Goal: Task Accomplishment & Management: Manage account settings

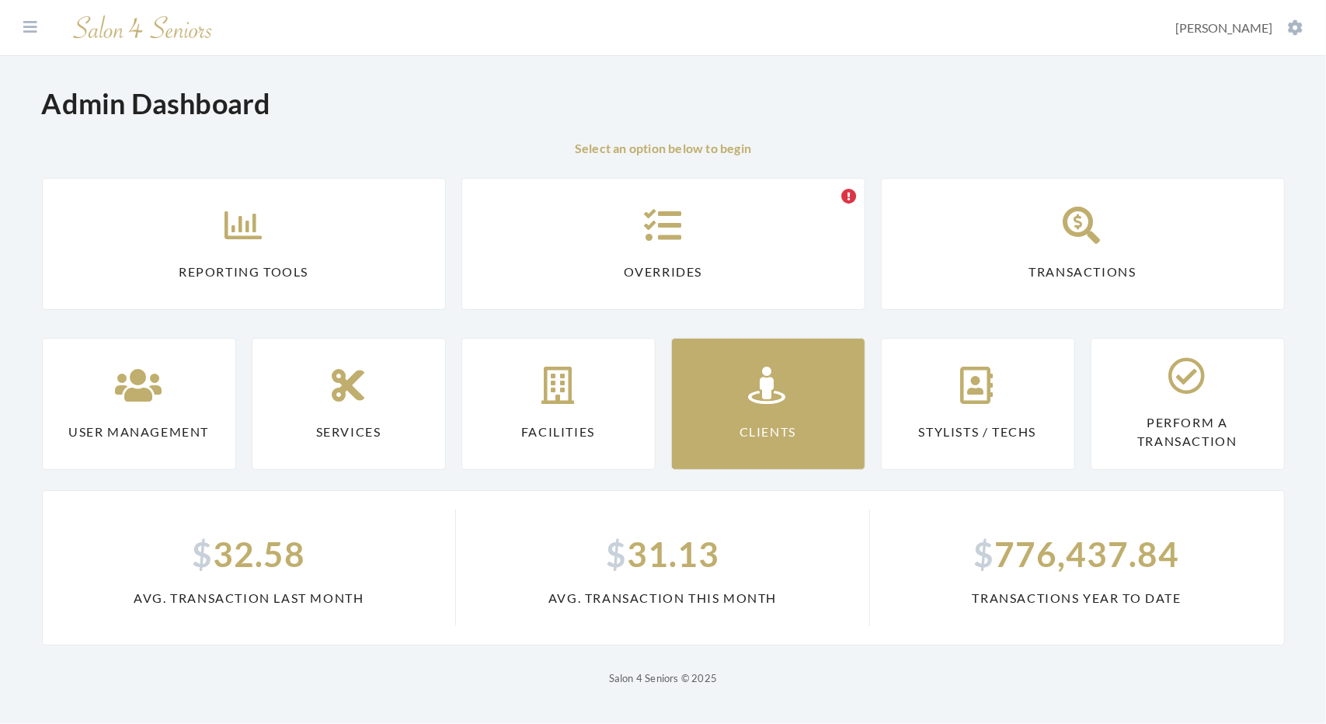
click at [707, 387] on link "Clients" at bounding box center [768, 404] width 194 height 132
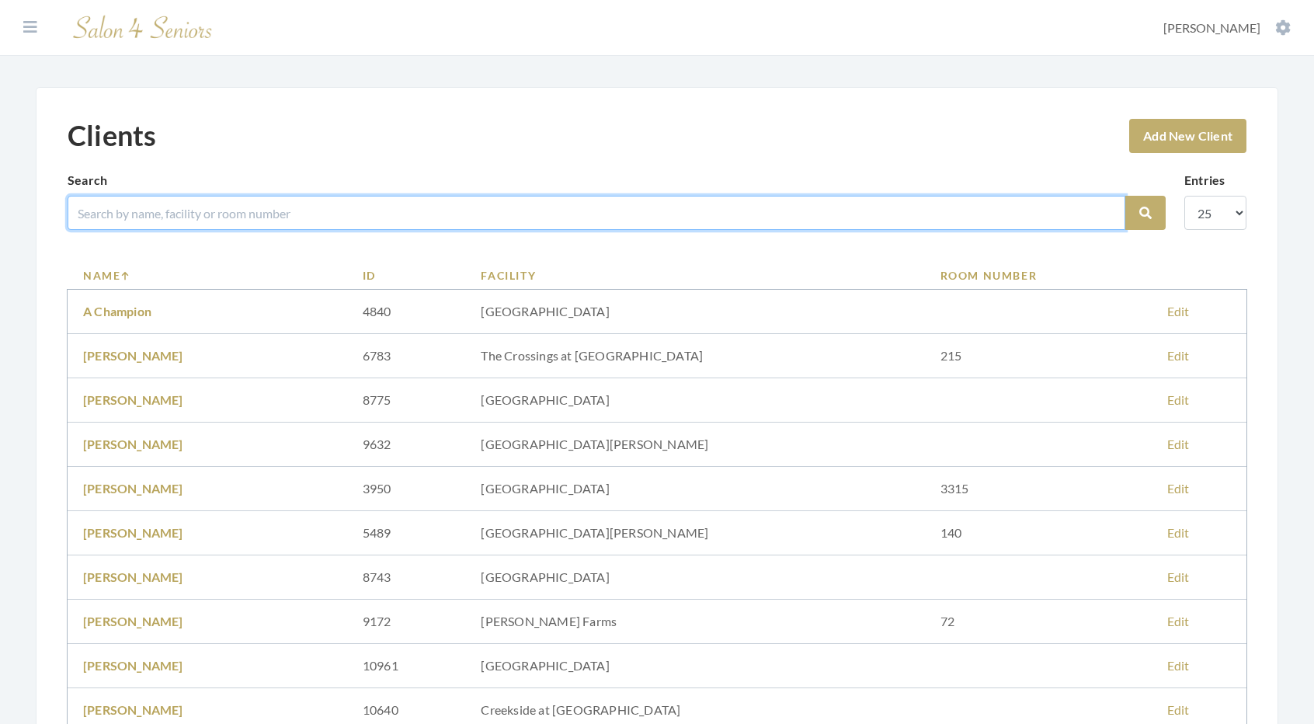
click at [214, 209] on input "search" at bounding box center [597, 213] width 1058 height 34
type input "clubb"
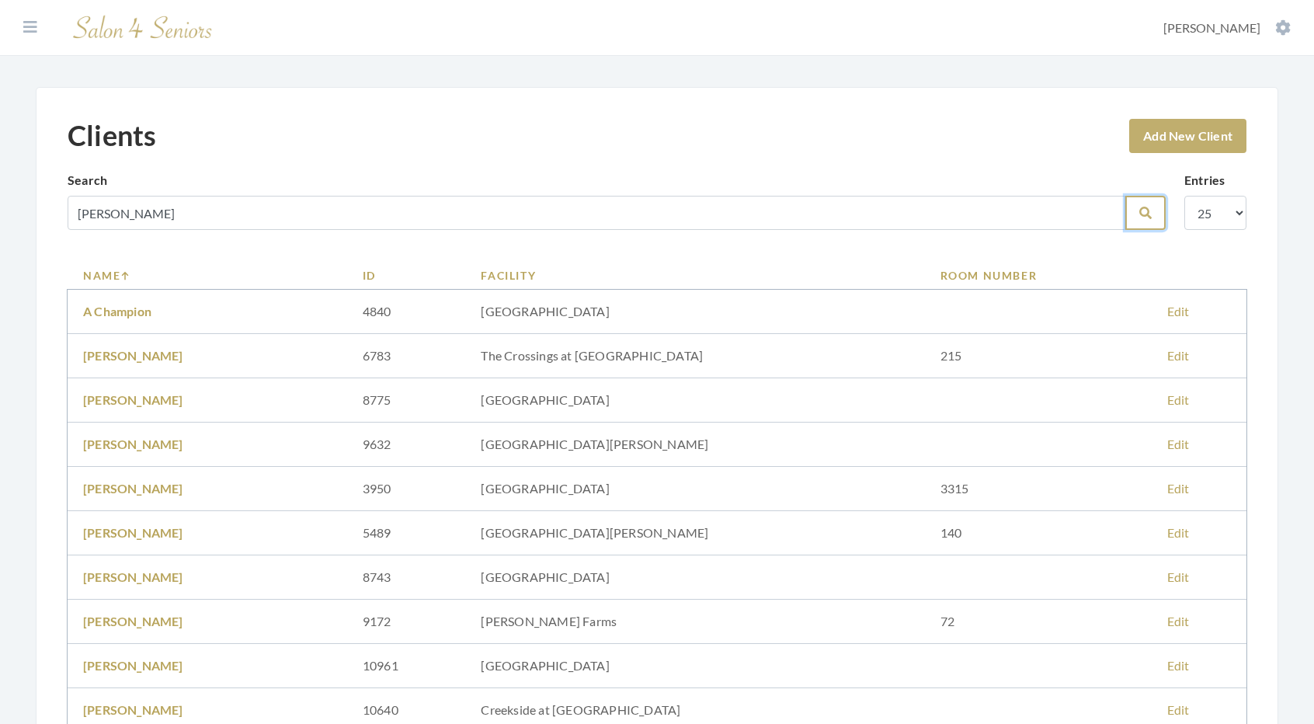
click at [1141, 212] on icon "submit" at bounding box center [1145, 213] width 12 height 12
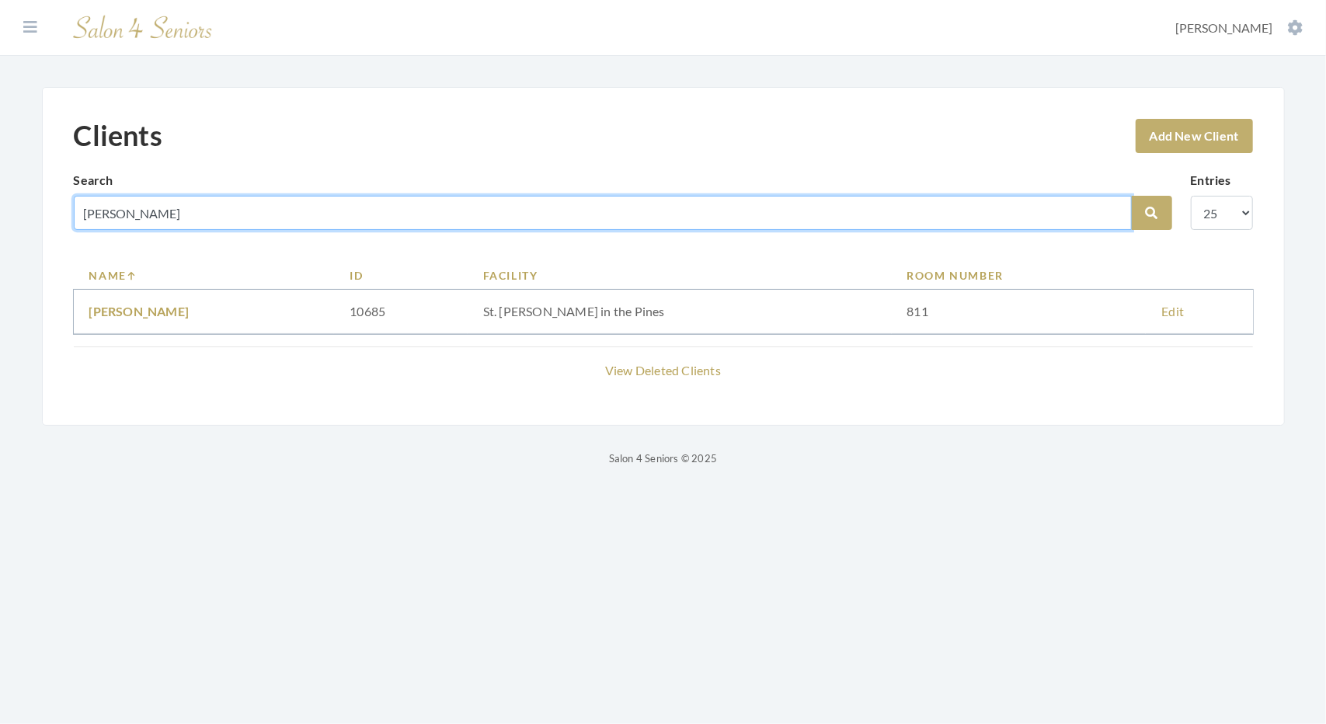
click at [164, 215] on input "[PERSON_NAME]" at bounding box center [603, 213] width 1058 height 34
type input "club"
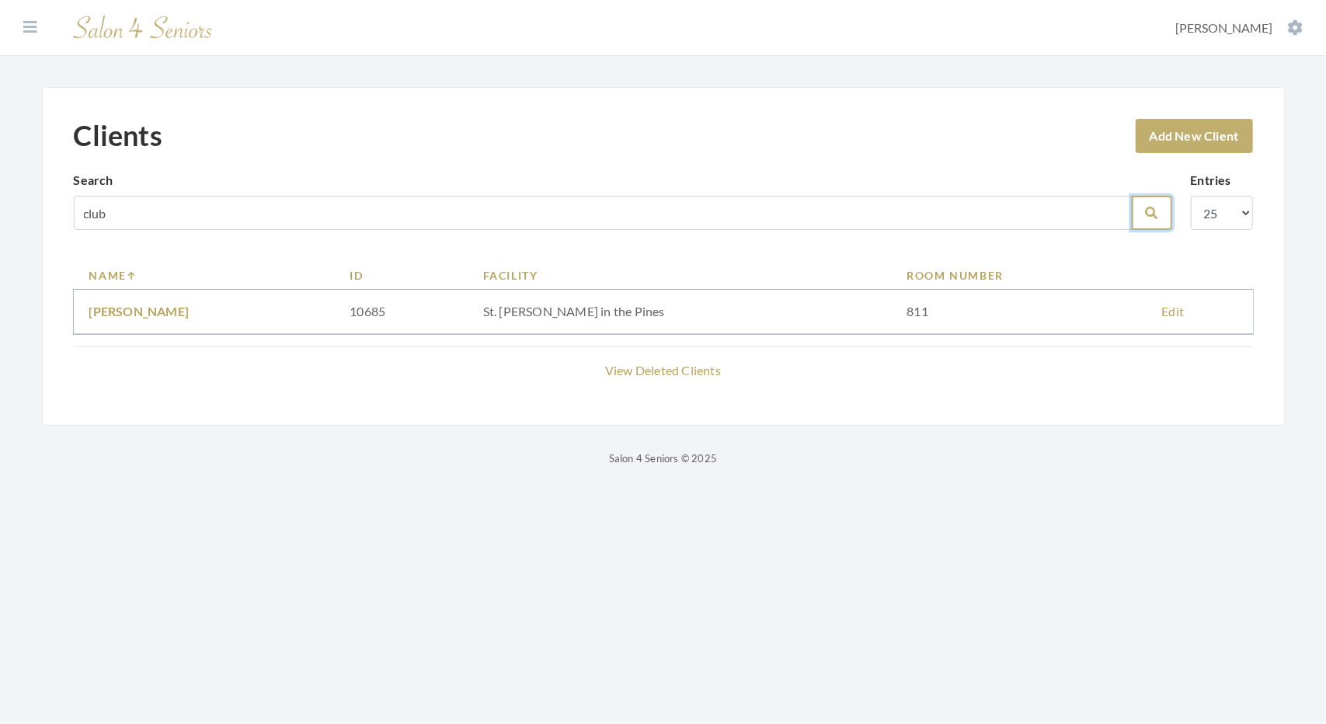
click at [1157, 204] on button "Search" at bounding box center [1152, 213] width 40 height 34
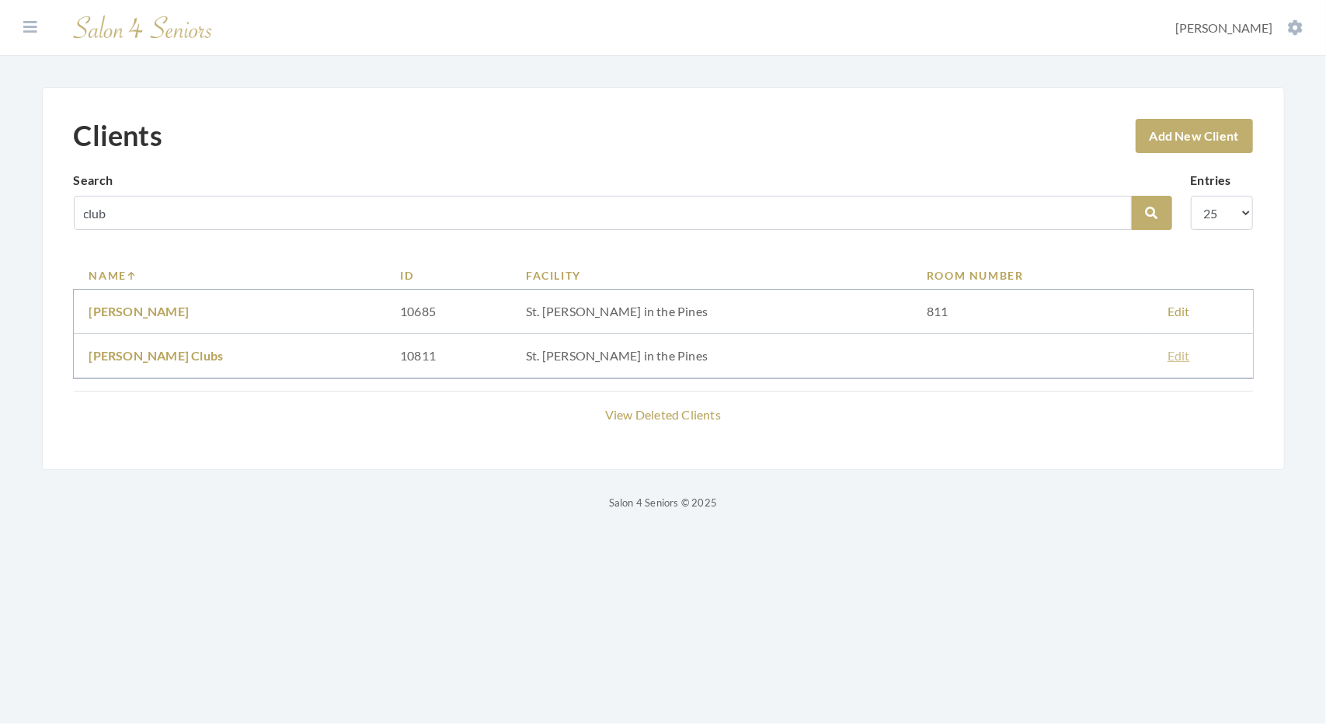
click at [1167, 360] on link "Edit" at bounding box center [1178, 355] width 23 height 15
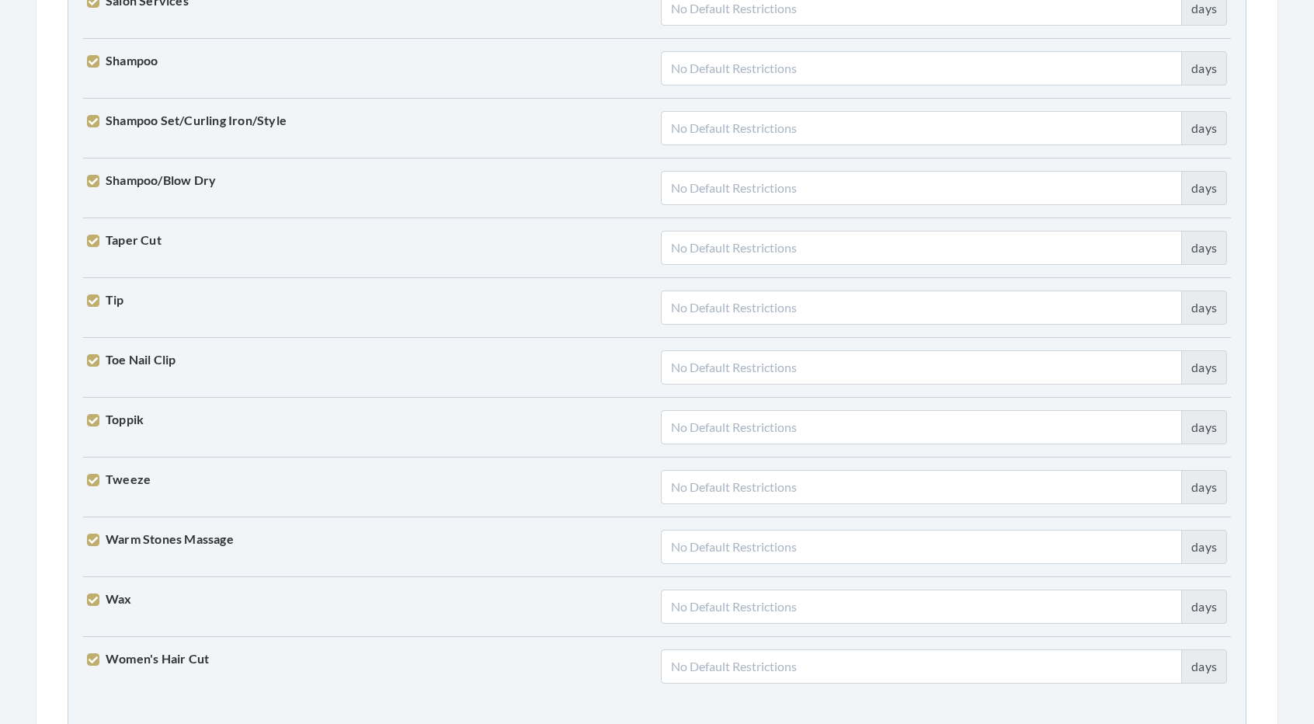
scroll to position [3821, 0]
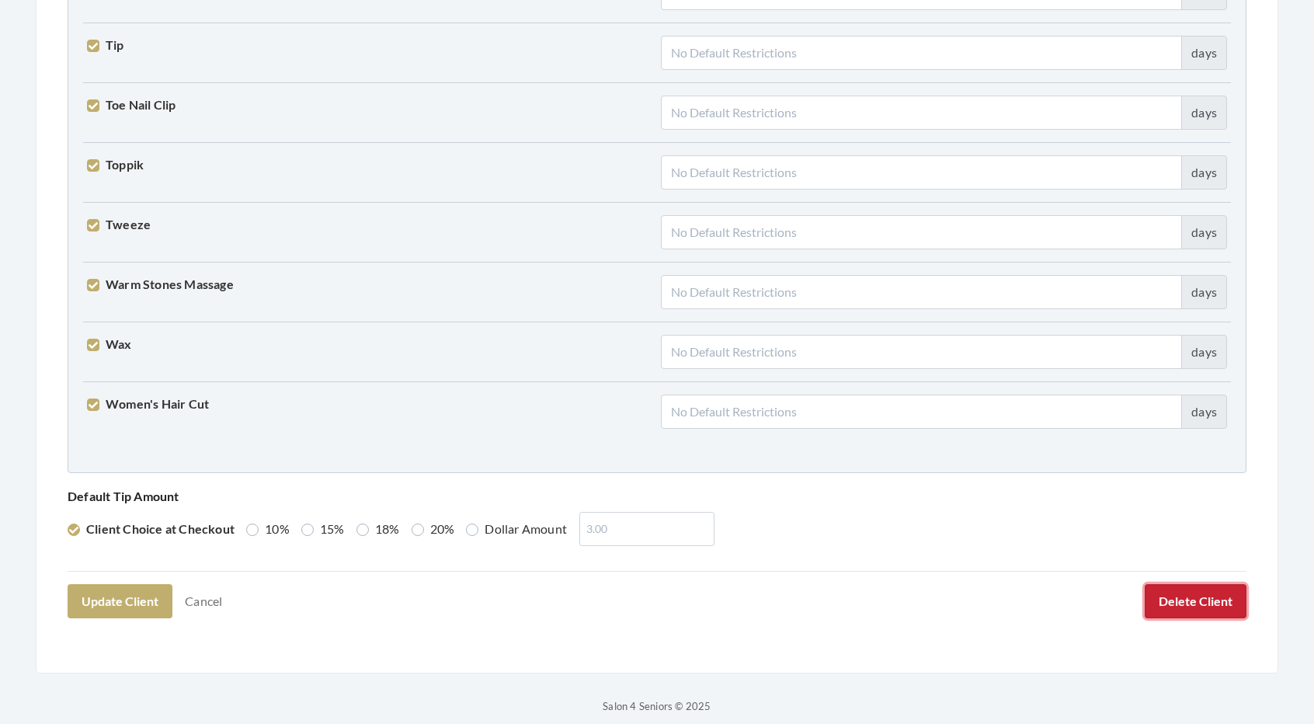
click at [1188, 584] on button "Delete Client" at bounding box center [1196, 601] width 102 height 34
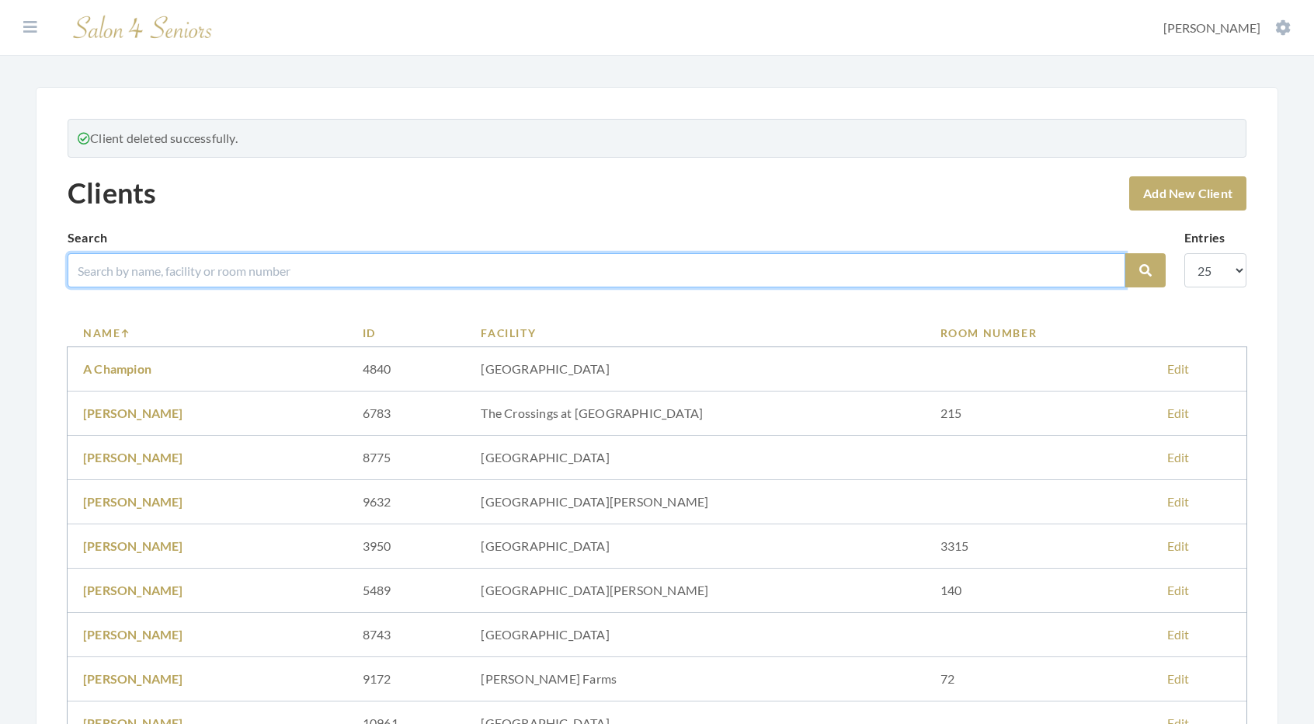
click at [388, 280] on input "search" at bounding box center [597, 270] width 1058 height 34
drag, startPoint x: 126, startPoint y: 264, endPoint x: 56, endPoint y: 260, distance: 70.0
type input "LENOI"
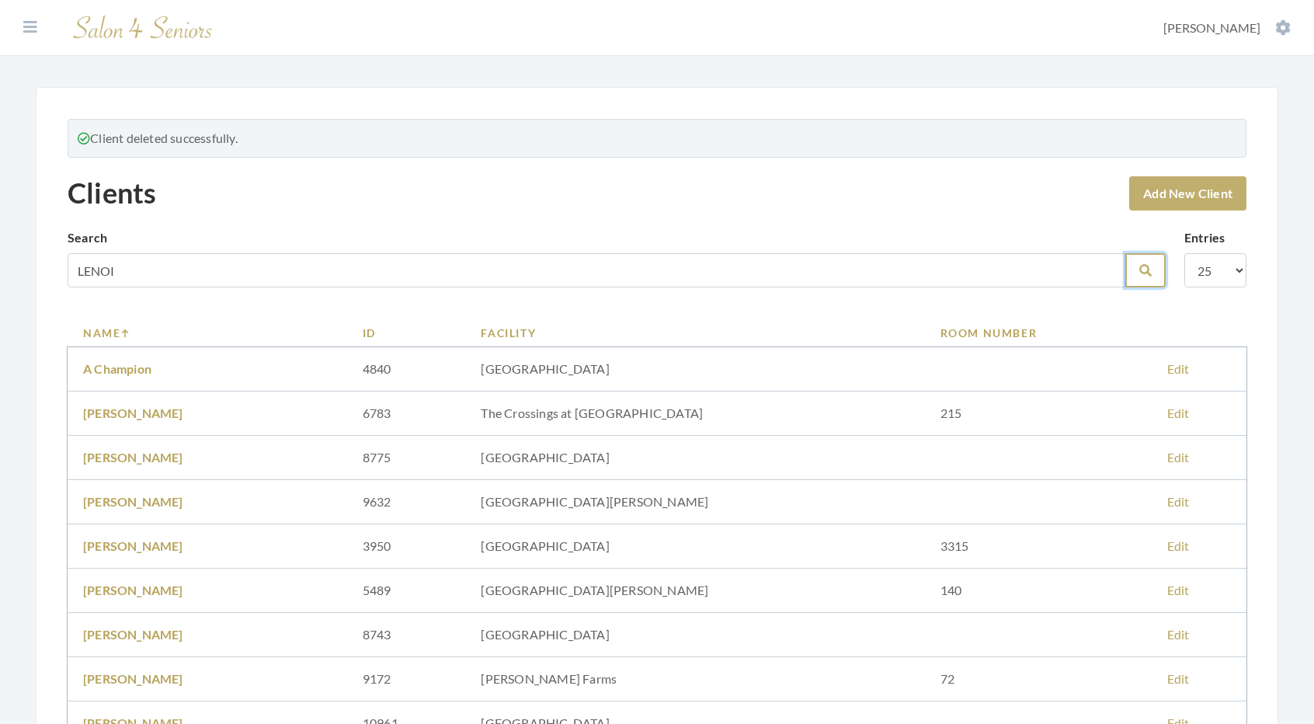
click at [1150, 273] on icon "submit" at bounding box center [1145, 270] width 12 height 12
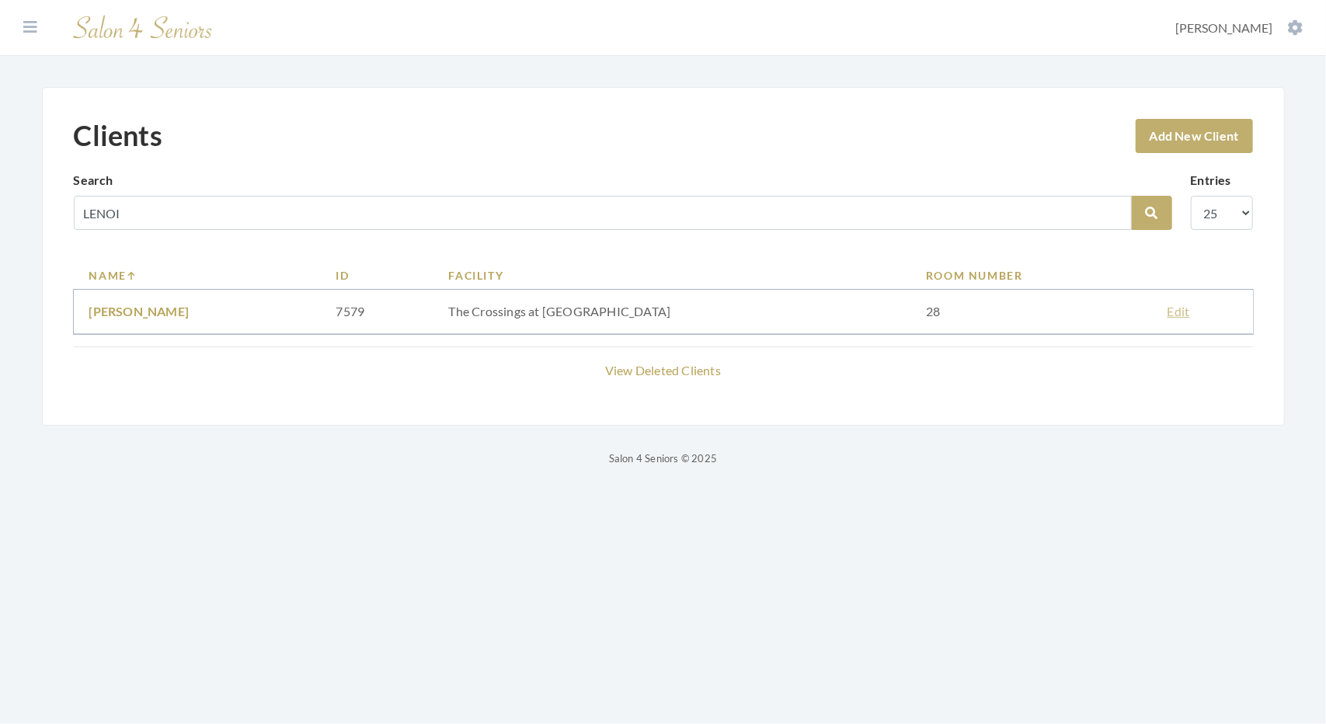
click at [1170, 315] on link "Edit" at bounding box center [1178, 311] width 23 height 15
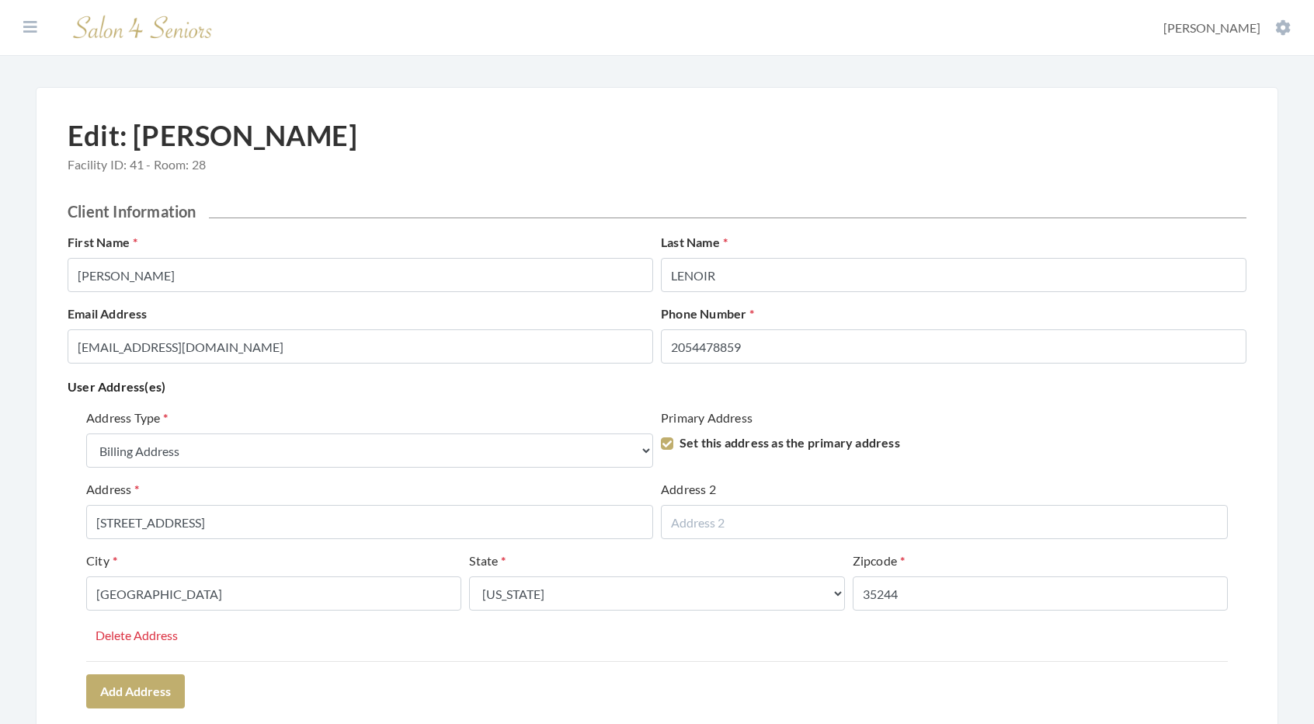
select select "billing"
select select "al"
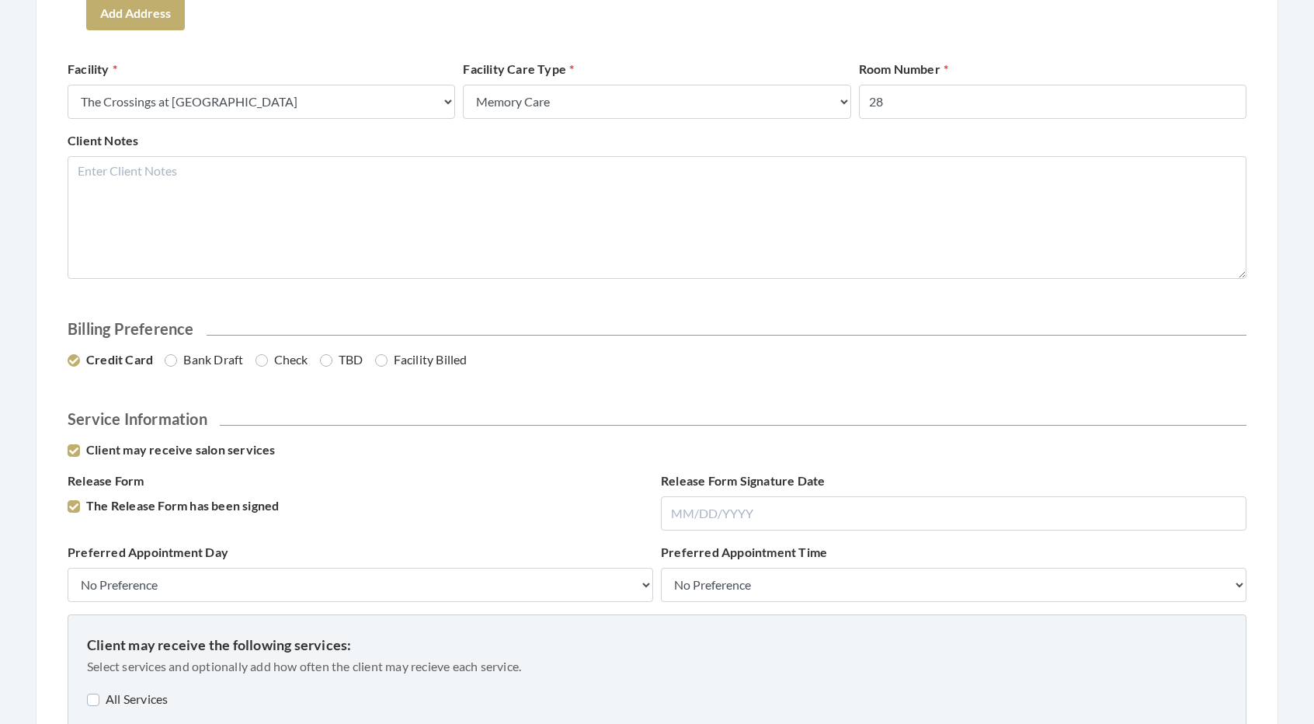
scroll to position [679, 0]
click at [266, 360] on label "Check" at bounding box center [282, 359] width 53 height 19
radio input "true"
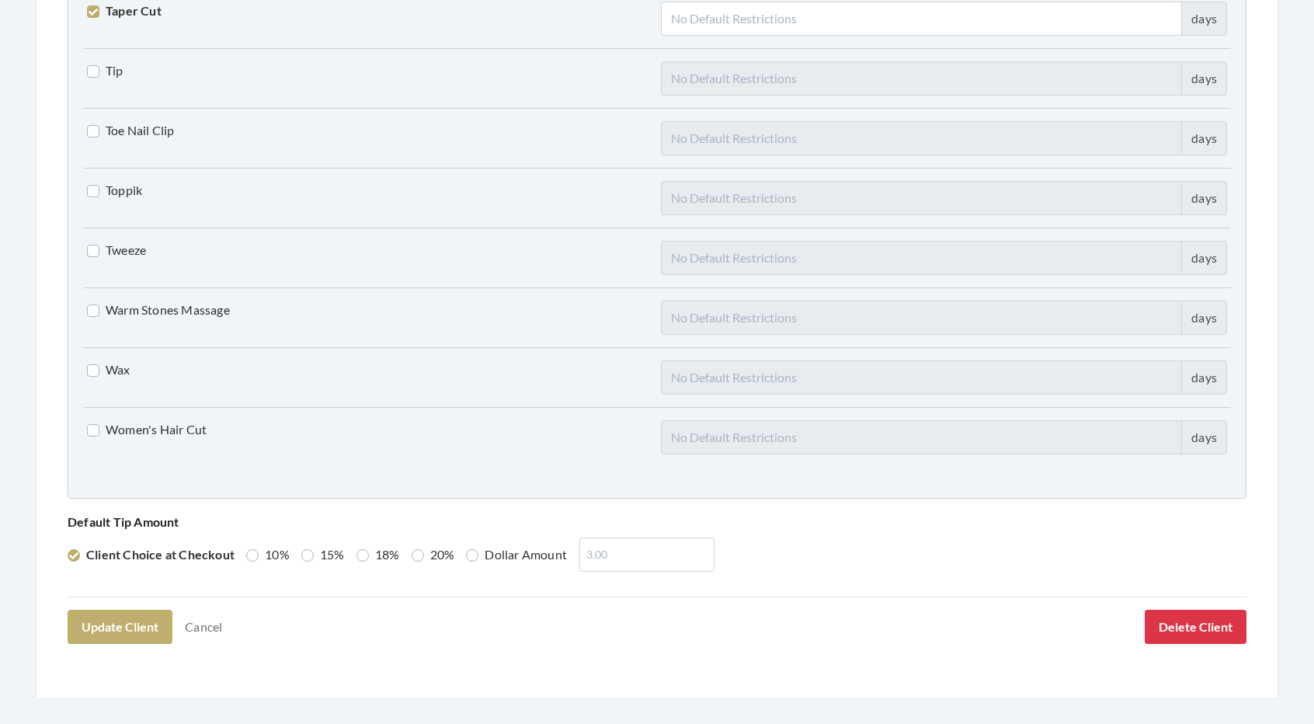
scroll to position [3821, 0]
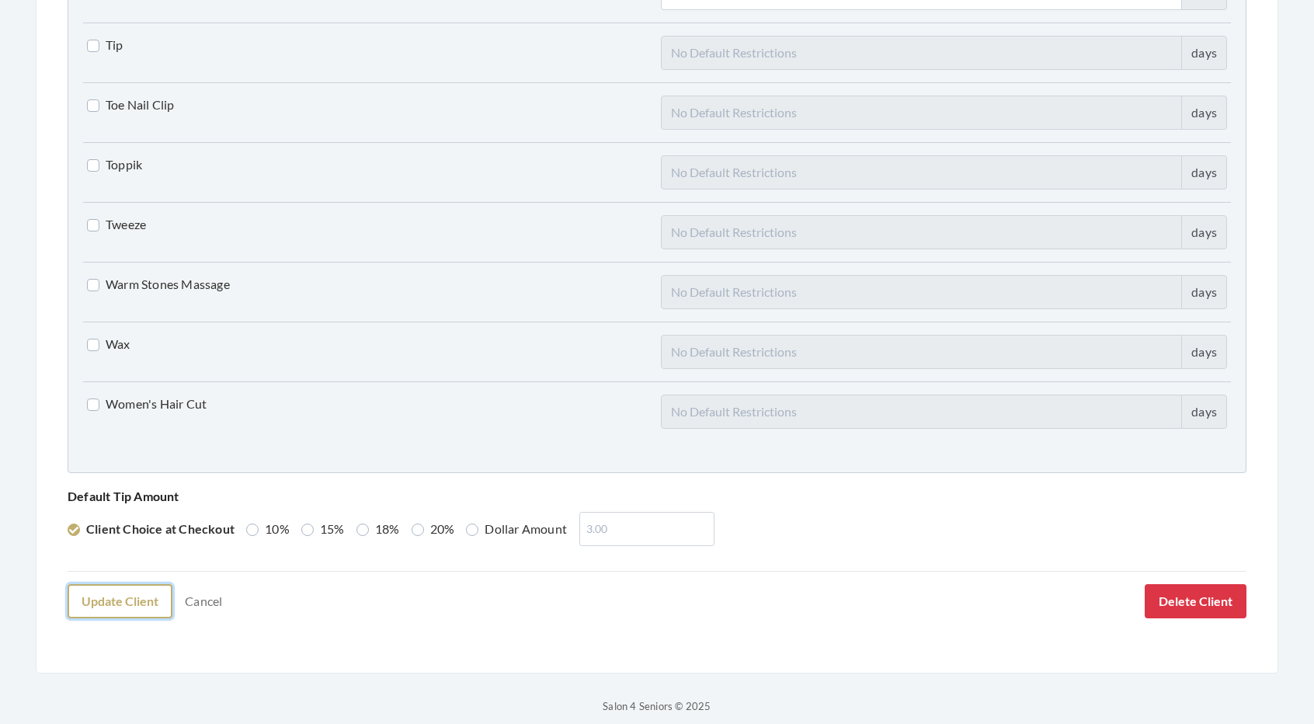
click at [134, 600] on button "Update Client" at bounding box center [120, 601] width 105 height 34
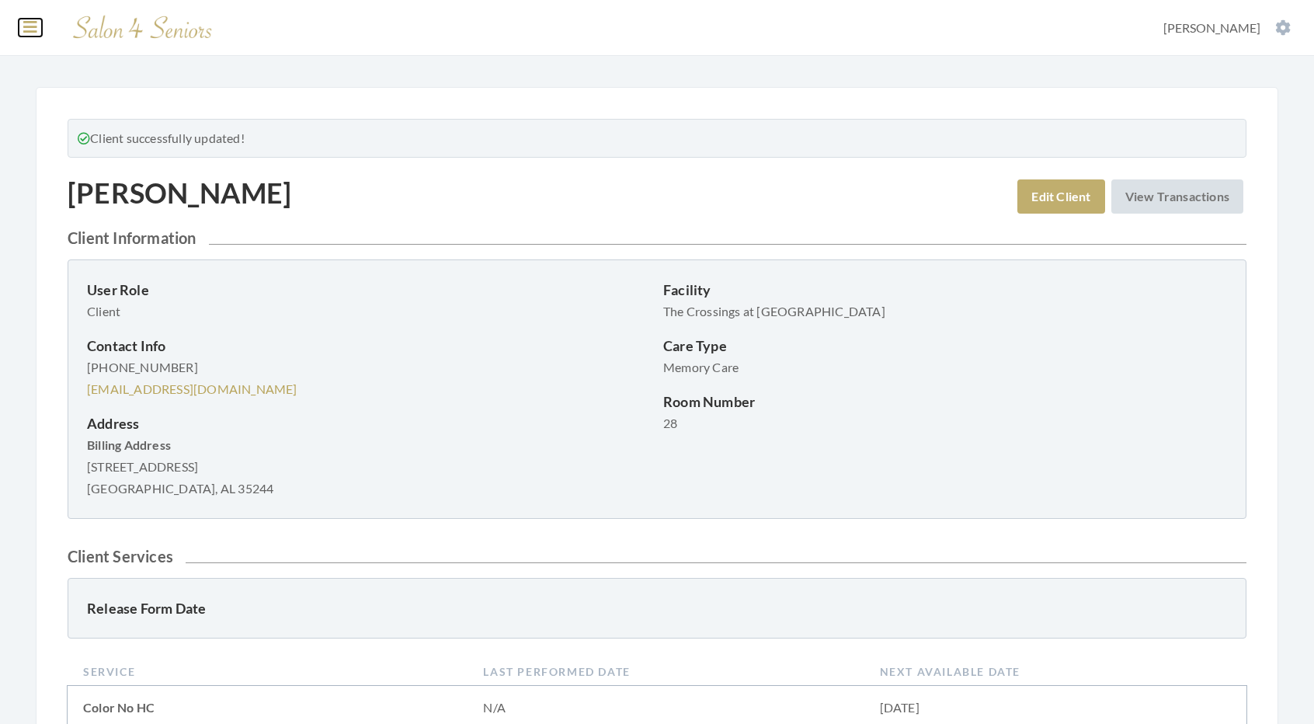
click at [33, 30] on icon at bounding box center [30, 27] width 14 height 16
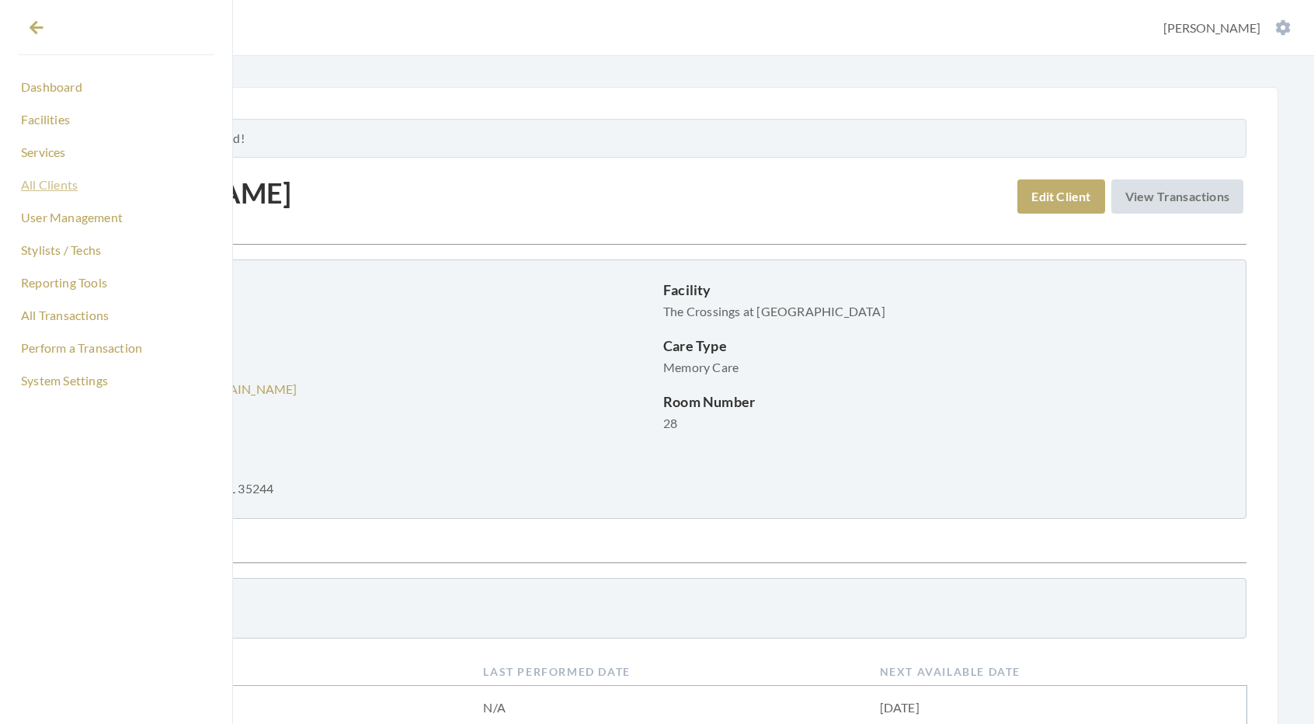
click at [58, 187] on link "All Clients" at bounding box center [116, 185] width 195 height 26
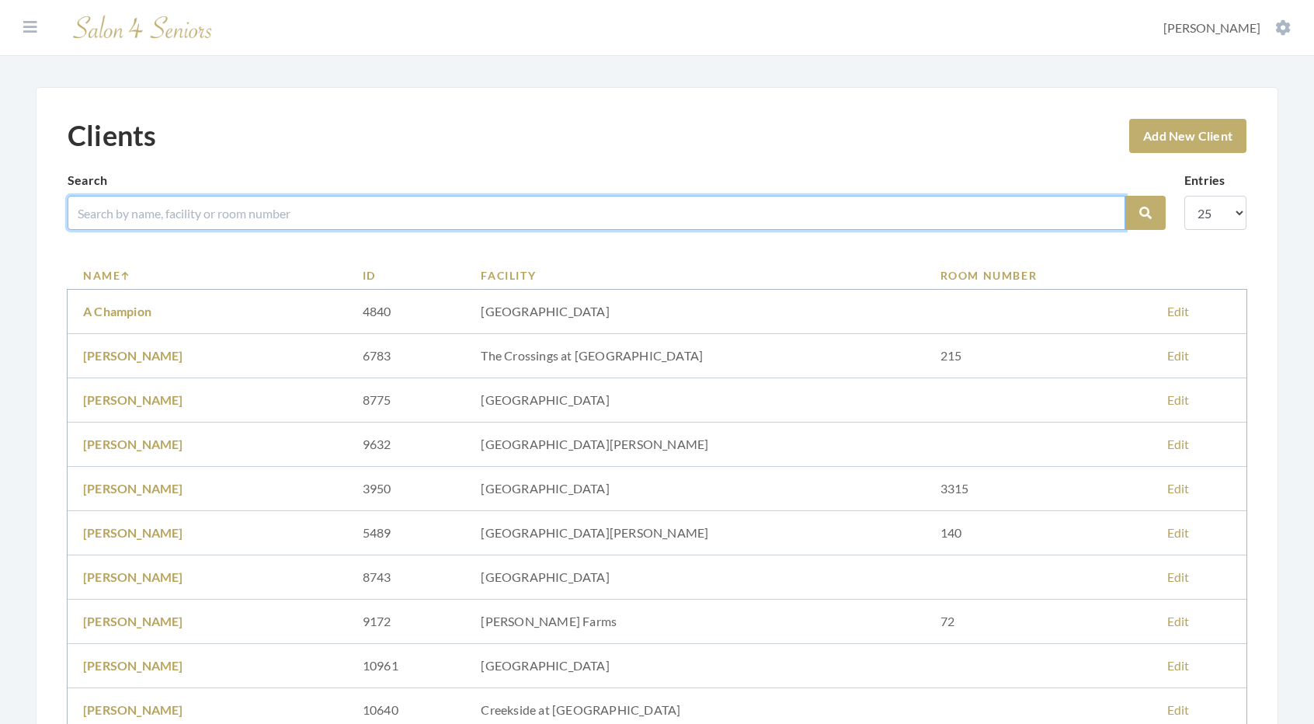
click at [237, 200] on input "search" at bounding box center [597, 213] width 1058 height 34
drag, startPoint x: 237, startPoint y: 200, endPoint x: 863, endPoint y: 226, distance: 626.6
click at [863, 226] on input "club" at bounding box center [597, 213] width 1058 height 34
type input "club"
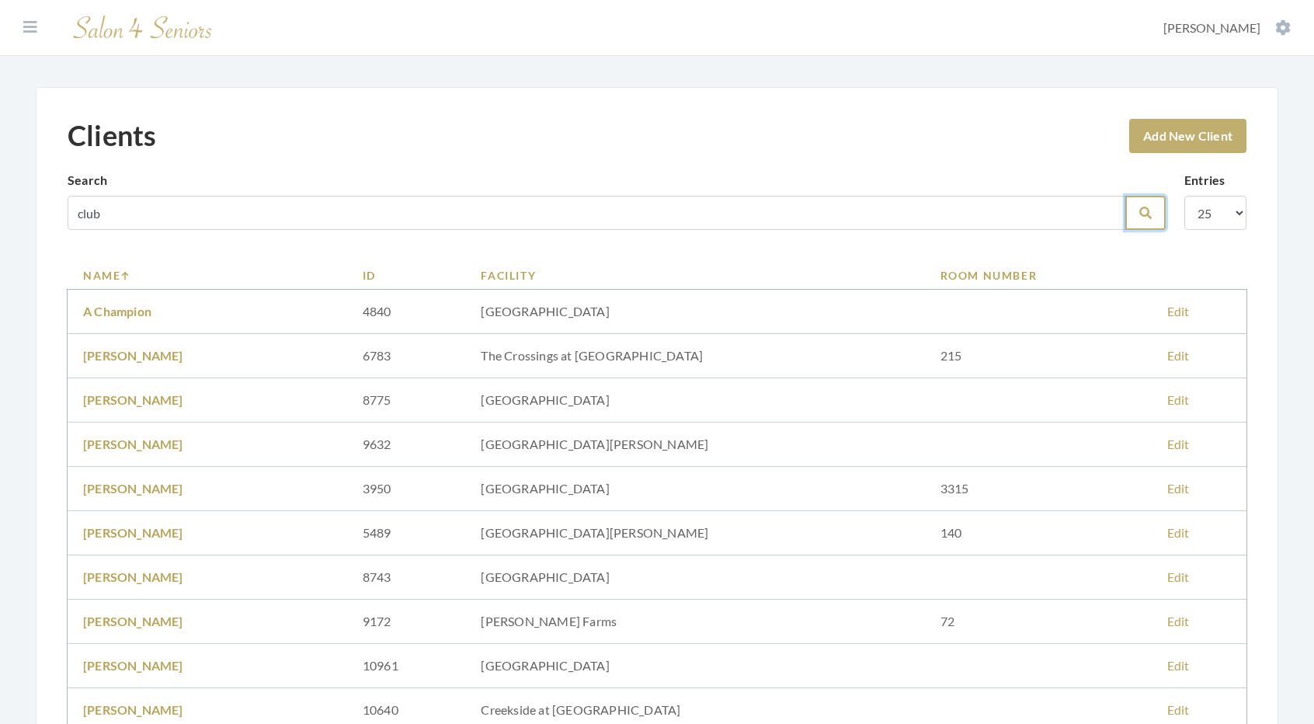
click at [1137, 217] on button "Search" at bounding box center [1145, 213] width 40 height 34
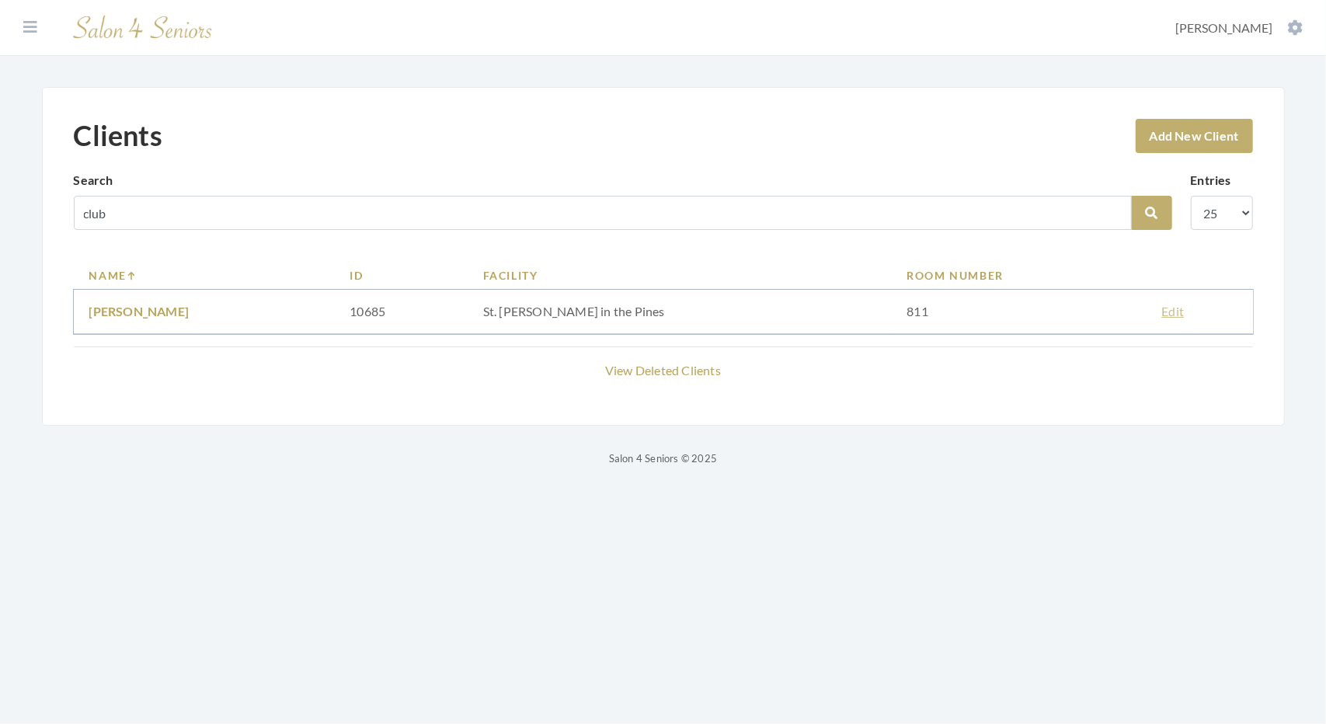
click at [1161, 311] on link "Edit" at bounding box center [1172, 311] width 23 height 15
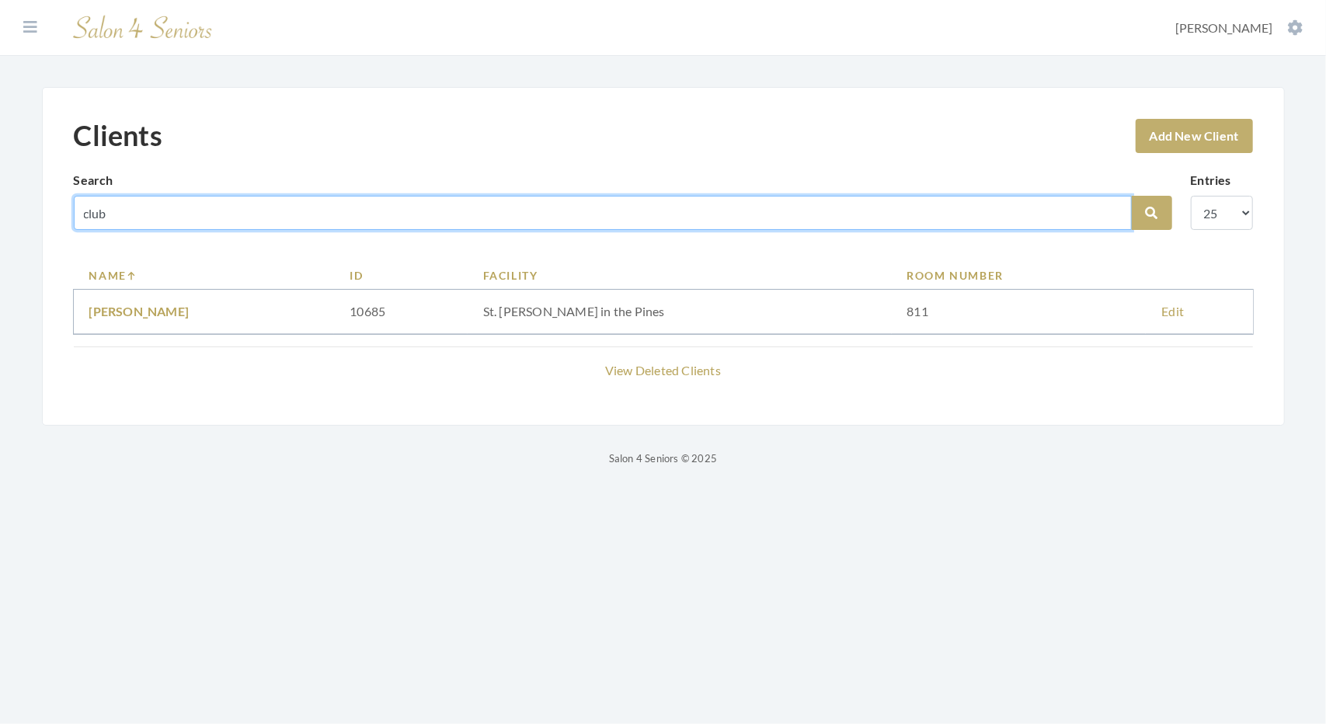
drag, startPoint x: 129, startPoint y: 215, endPoint x: 76, endPoint y: 200, distance: 54.8
click at [76, 200] on input "club" at bounding box center [603, 213] width 1058 height 34
type input "mcgl"
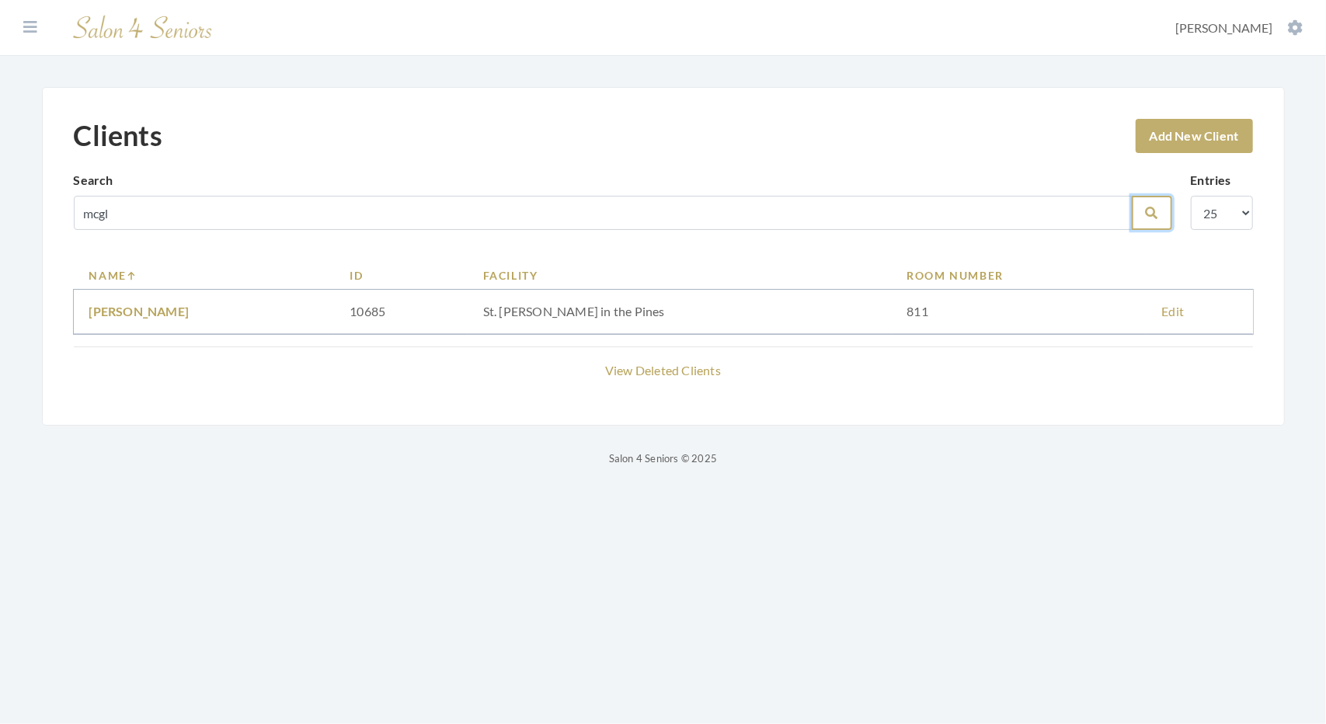
click at [1145, 221] on button "Search" at bounding box center [1152, 213] width 40 height 34
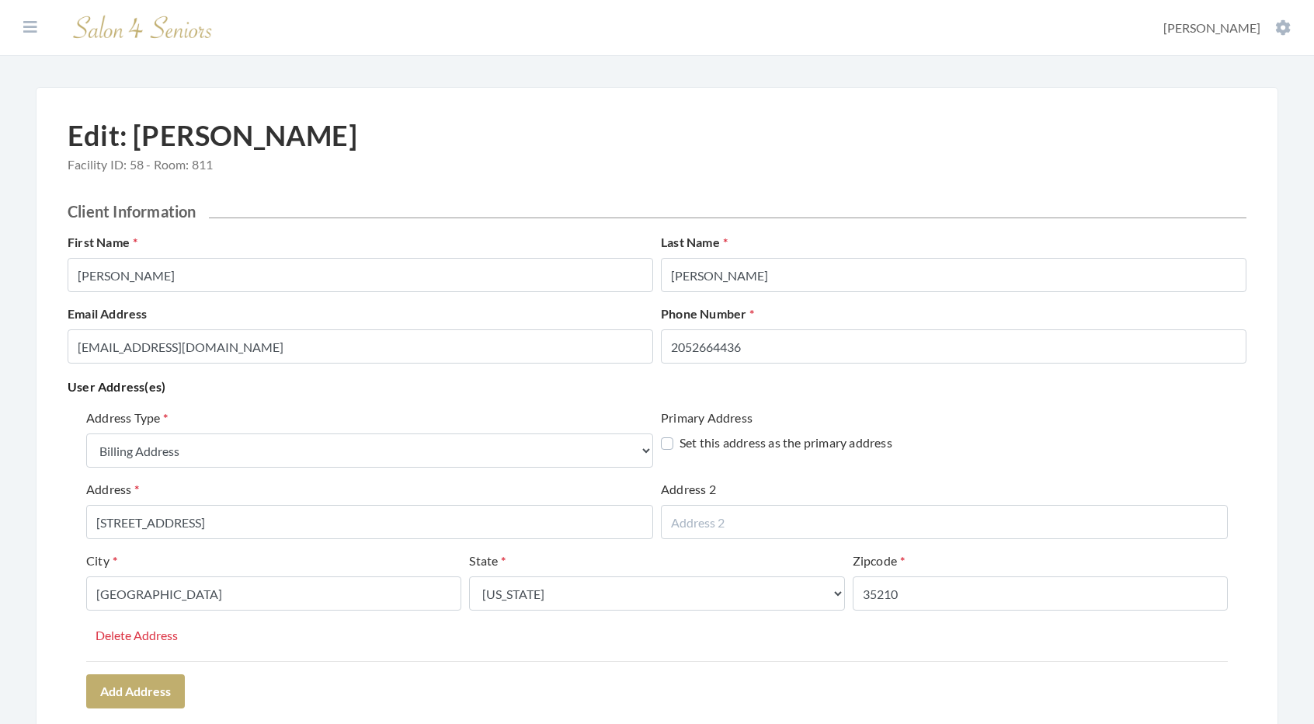
select select "billing"
select select "al"
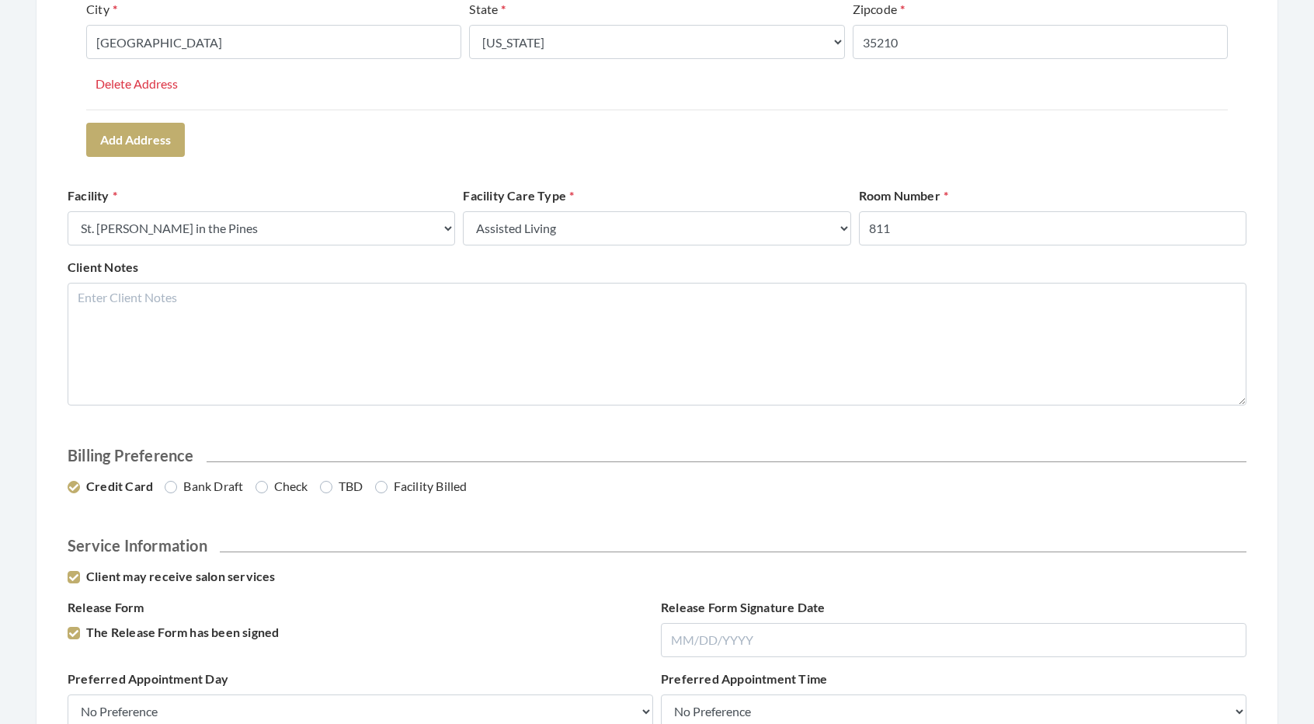
scroll to position [552, 0]
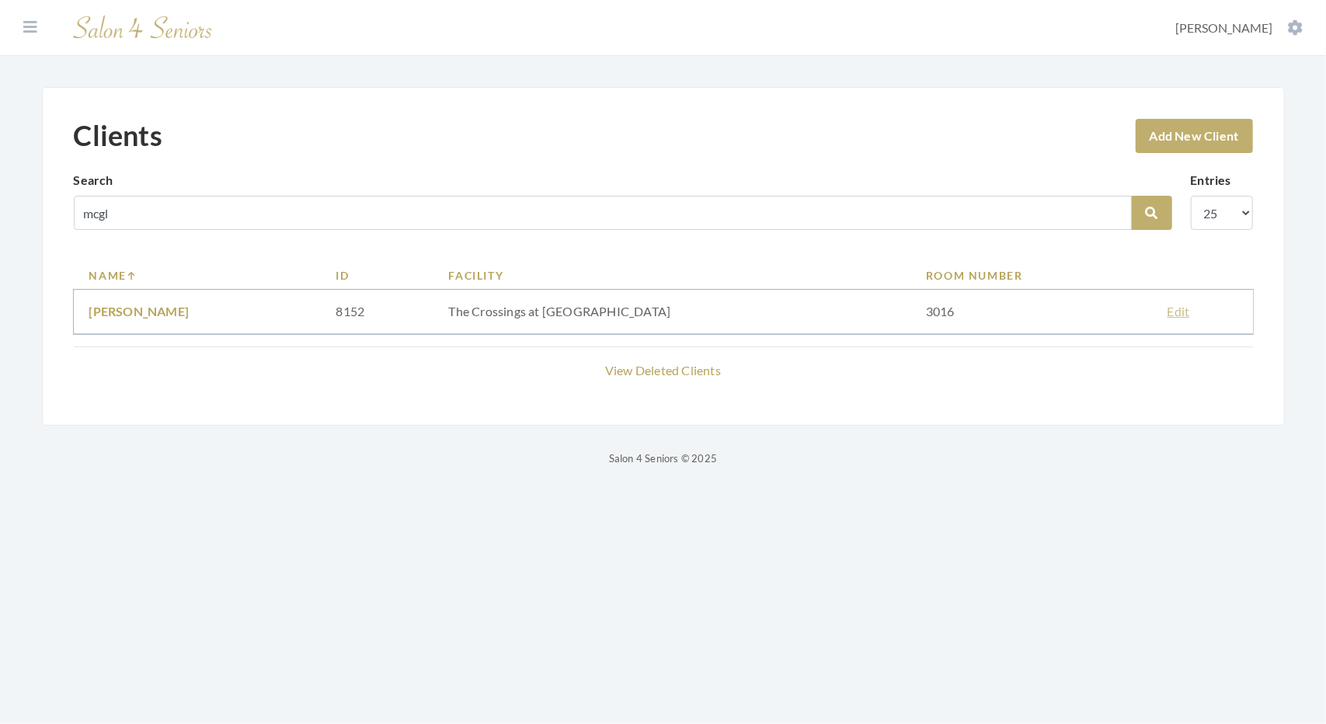
click at [1170, 314] on link "Edit" at bounding box center [1178, 311] width 23 height 15
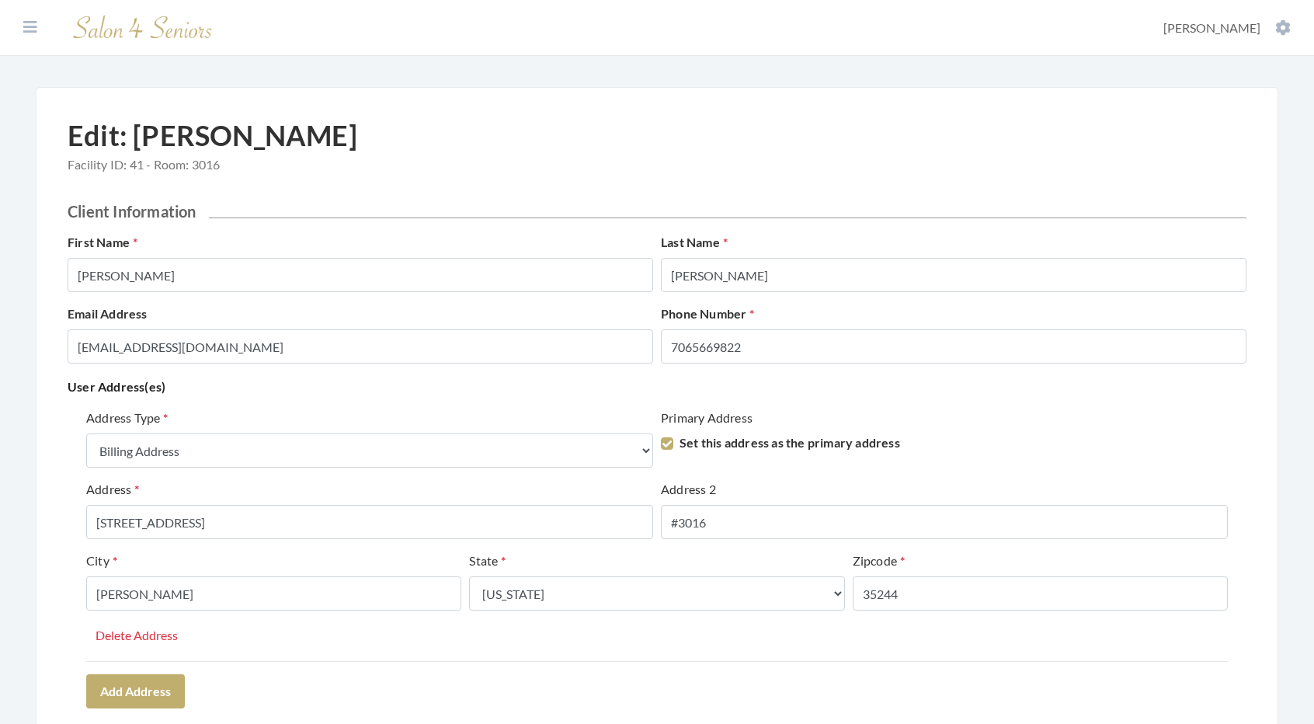
select select "billing"
select select "al"
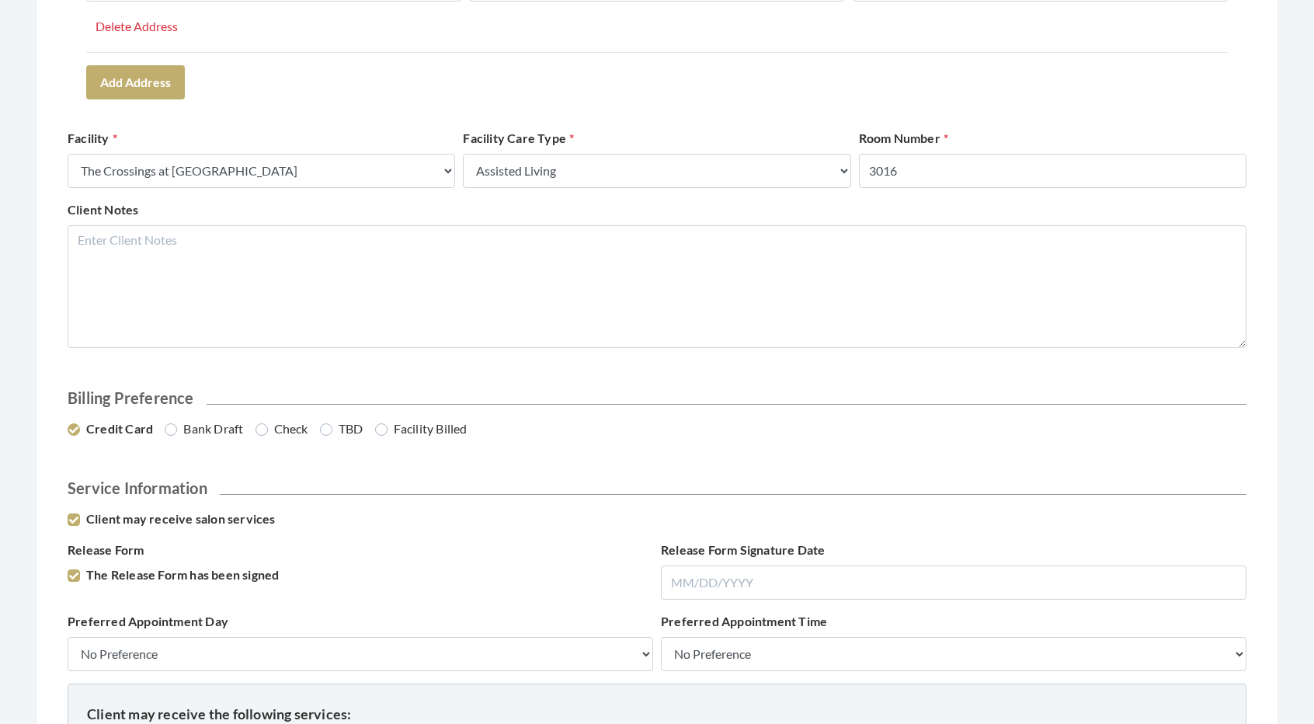
scroll to position [638, 0]
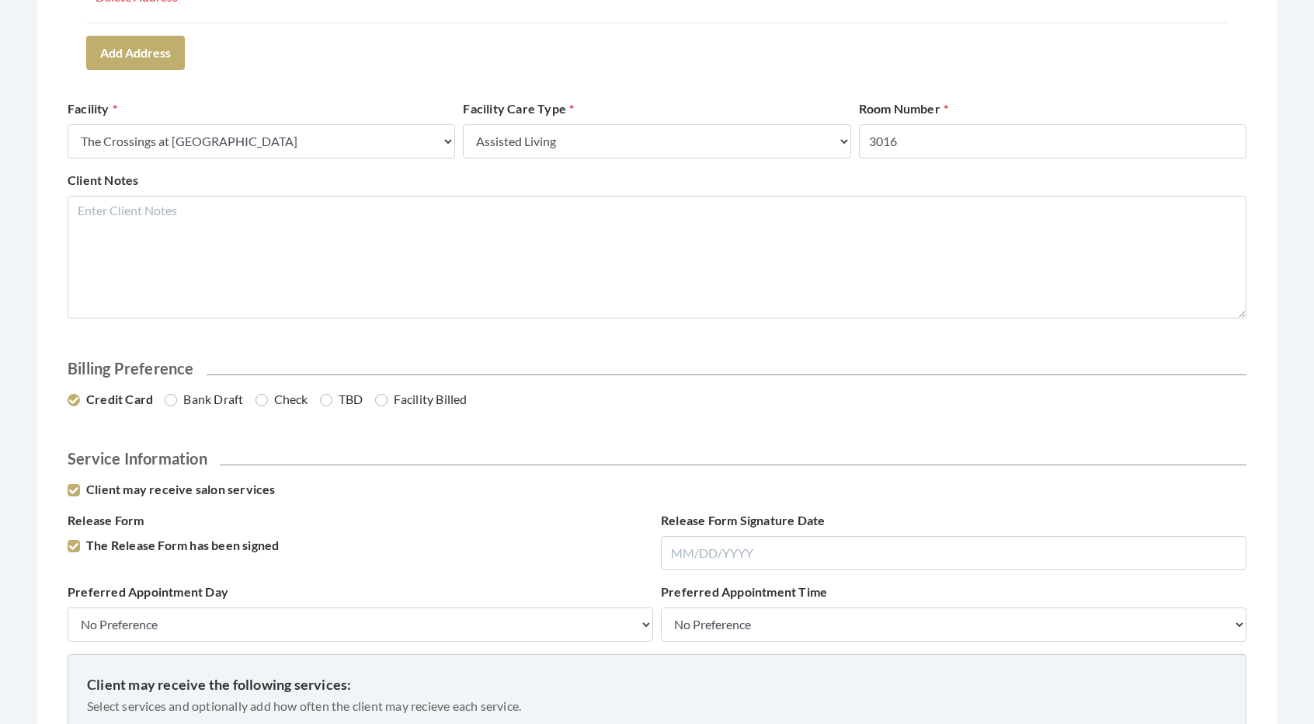
click at [262, 397] on label "Check" at bounding box center [282, 399] width 53 height 19
radio input "true"
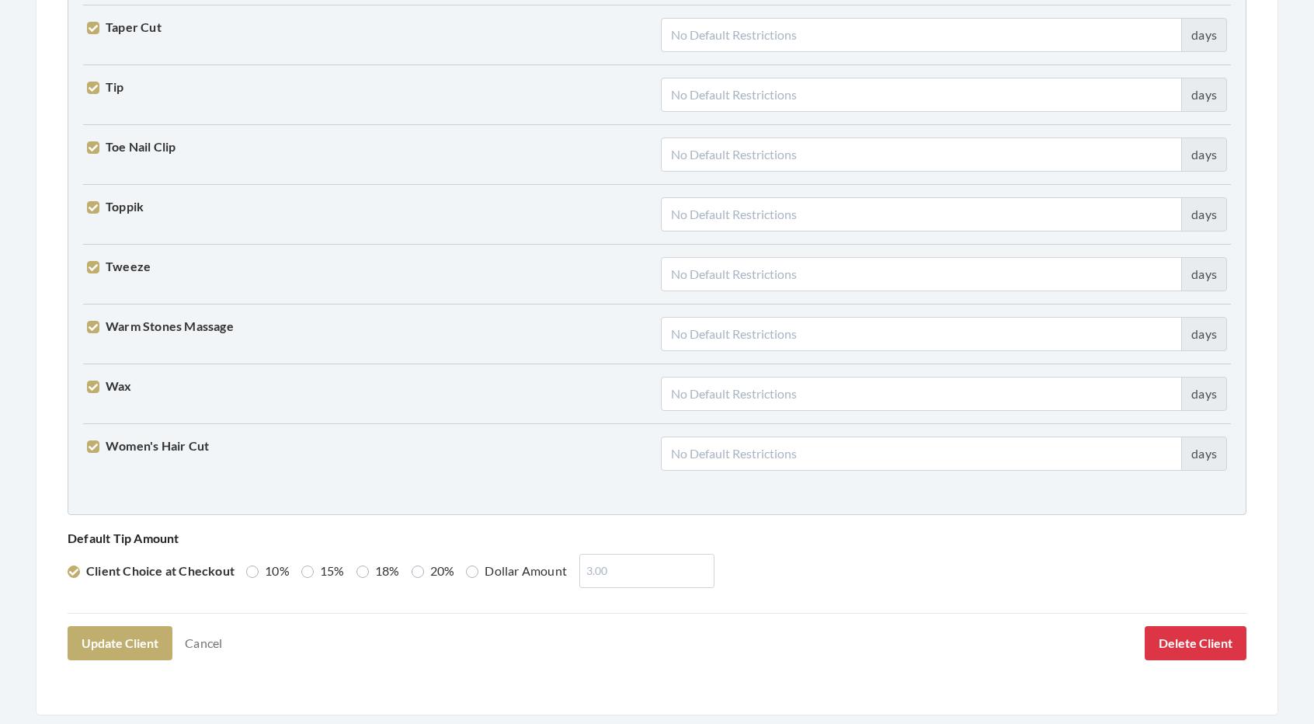
scroll to position [3821, 0]
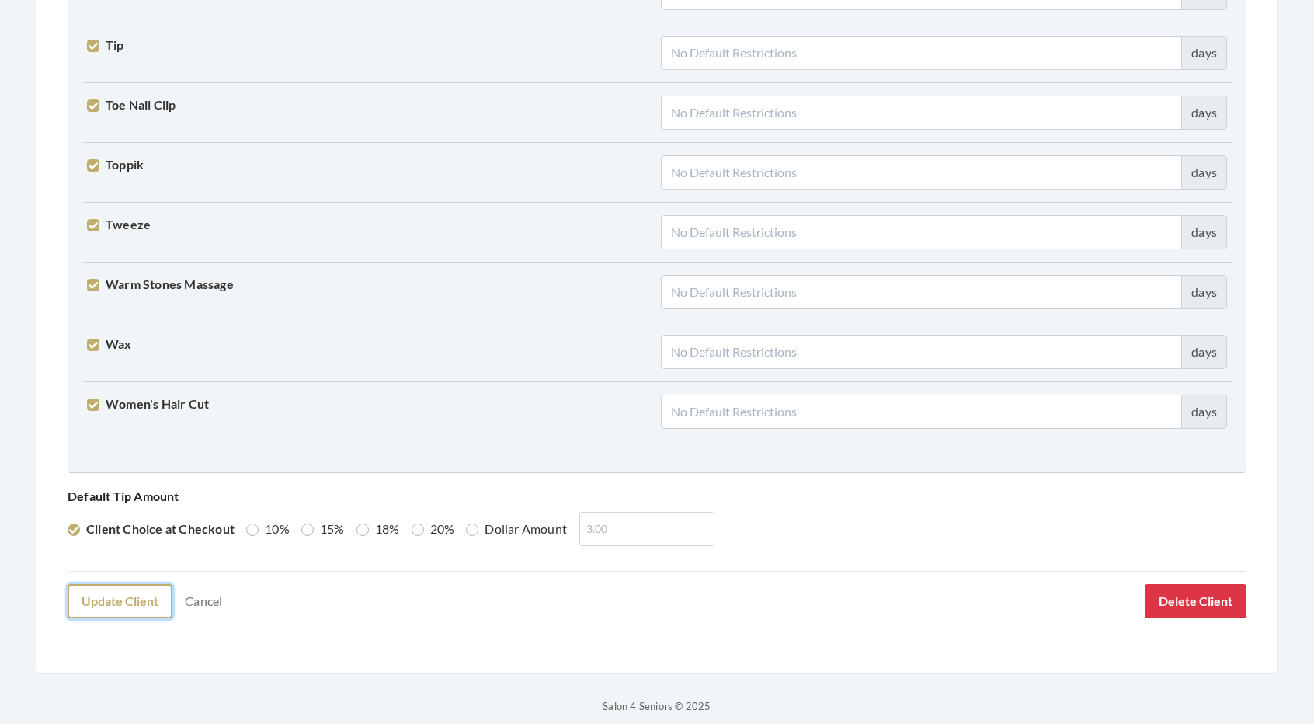
click at [103, 586] on button "Update Client" at bounding box center [120, 601] width 105 height 34
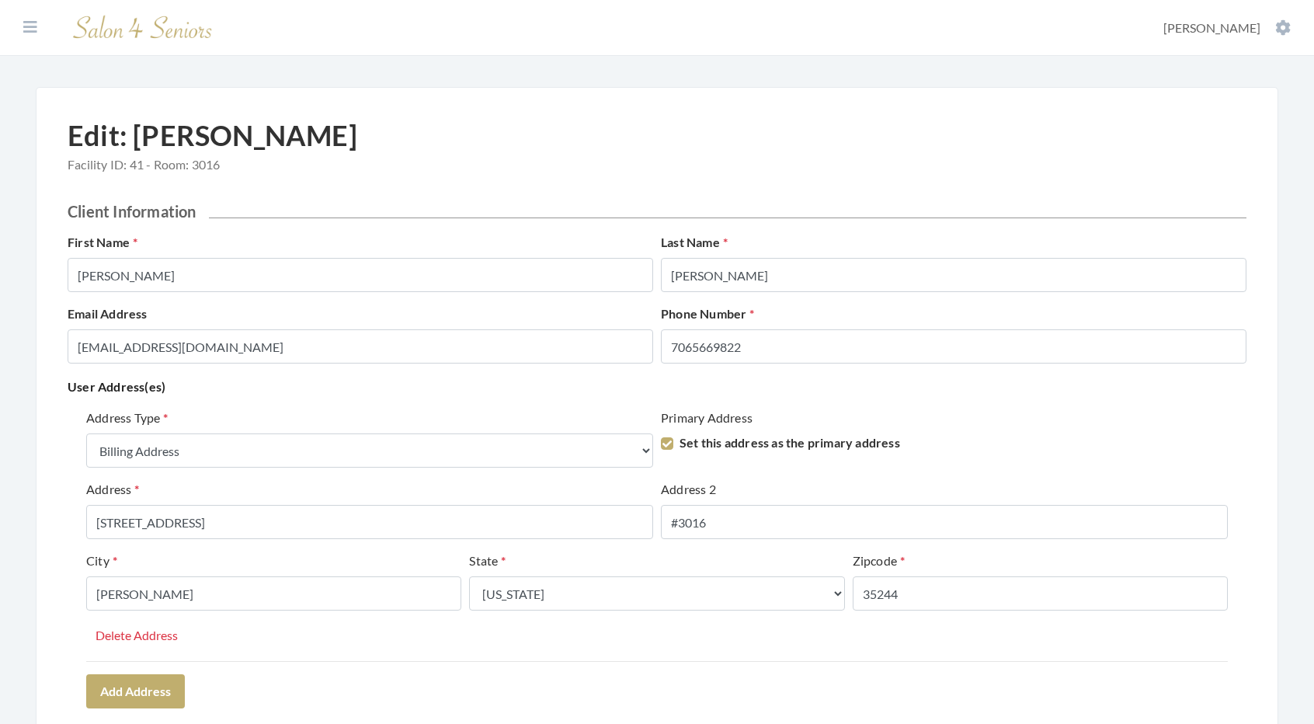
select select "billing"
select select "al"
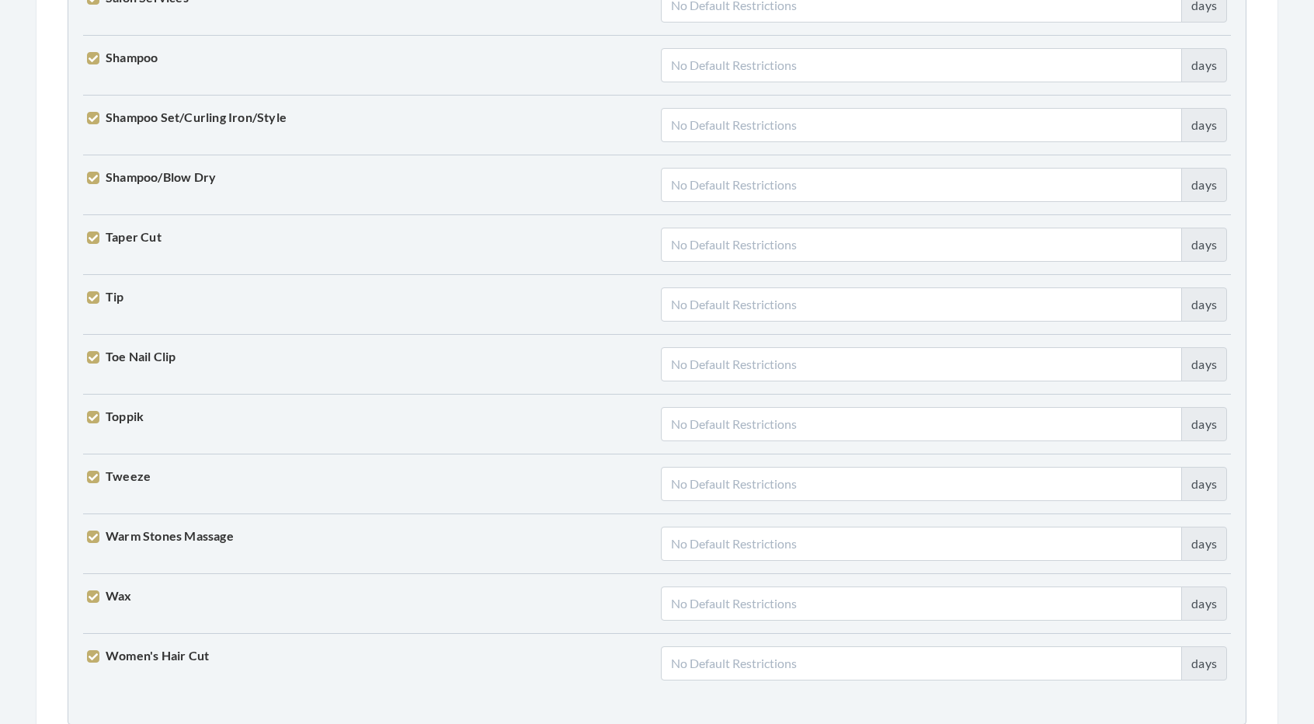
scroll to position [3821, 0]
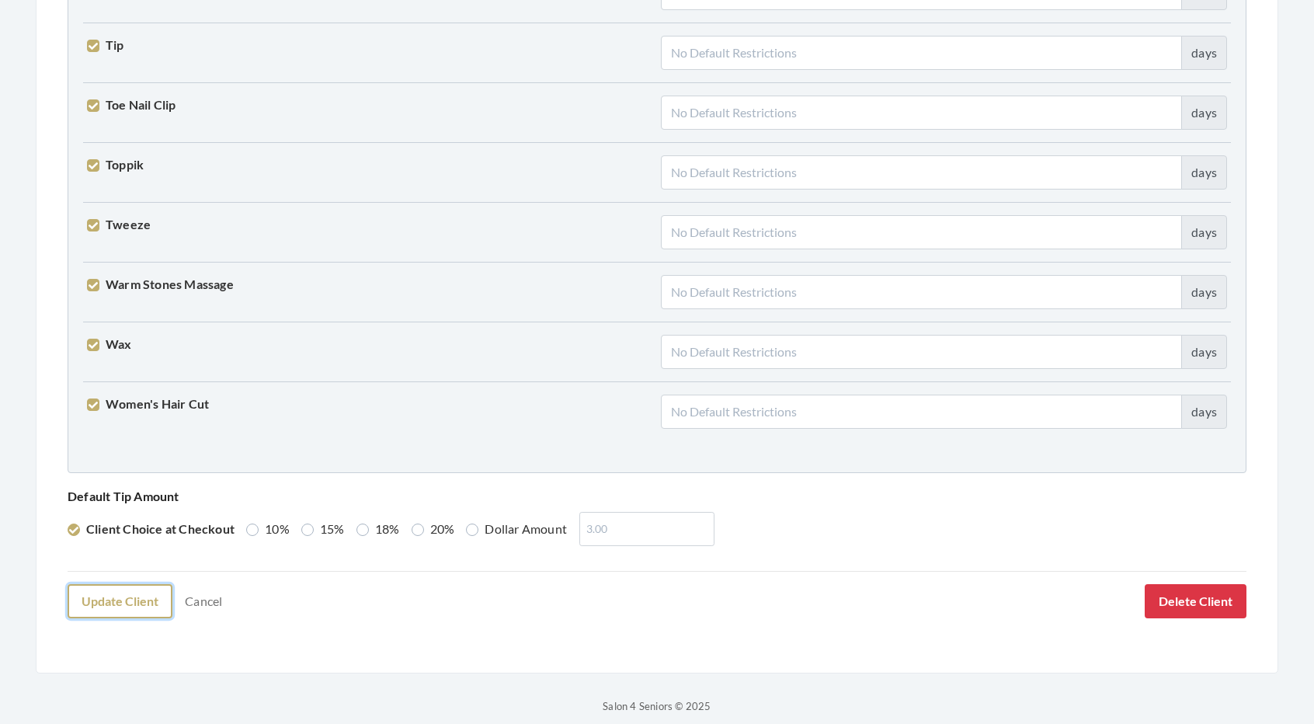
click at [135, 584] on button "Update Client" at bounding box center [120, 601] width 105 height 34
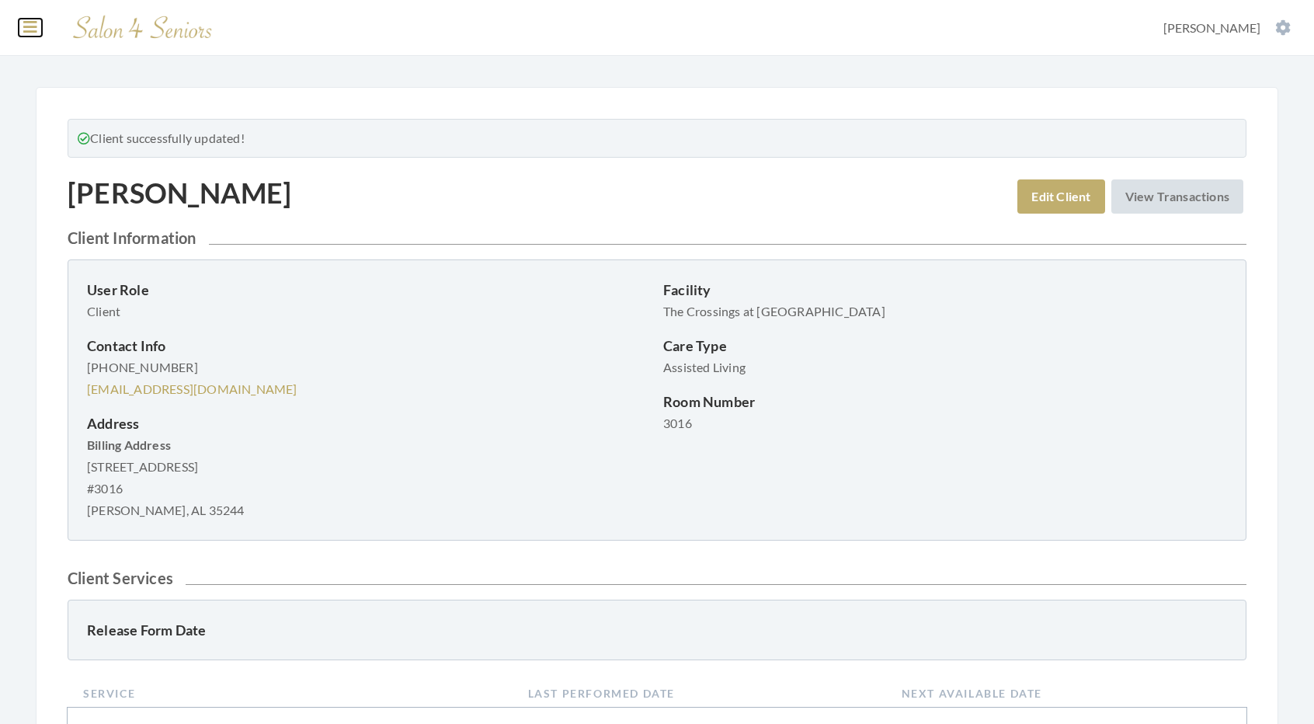
click at [31, 29] on icon at bounding box center [30, 27] width 14 height 16
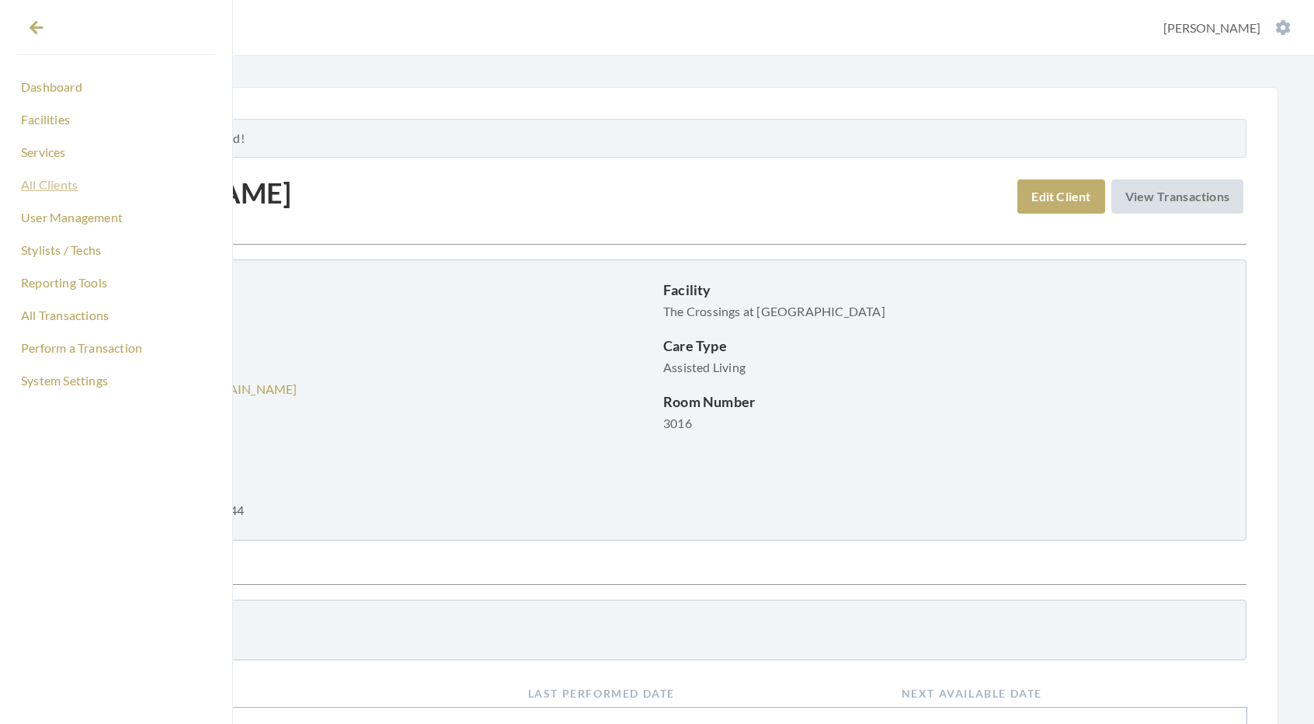
click at [50, 181] on link "All Clients" at bounding box center [116, 185] width 195 height 26
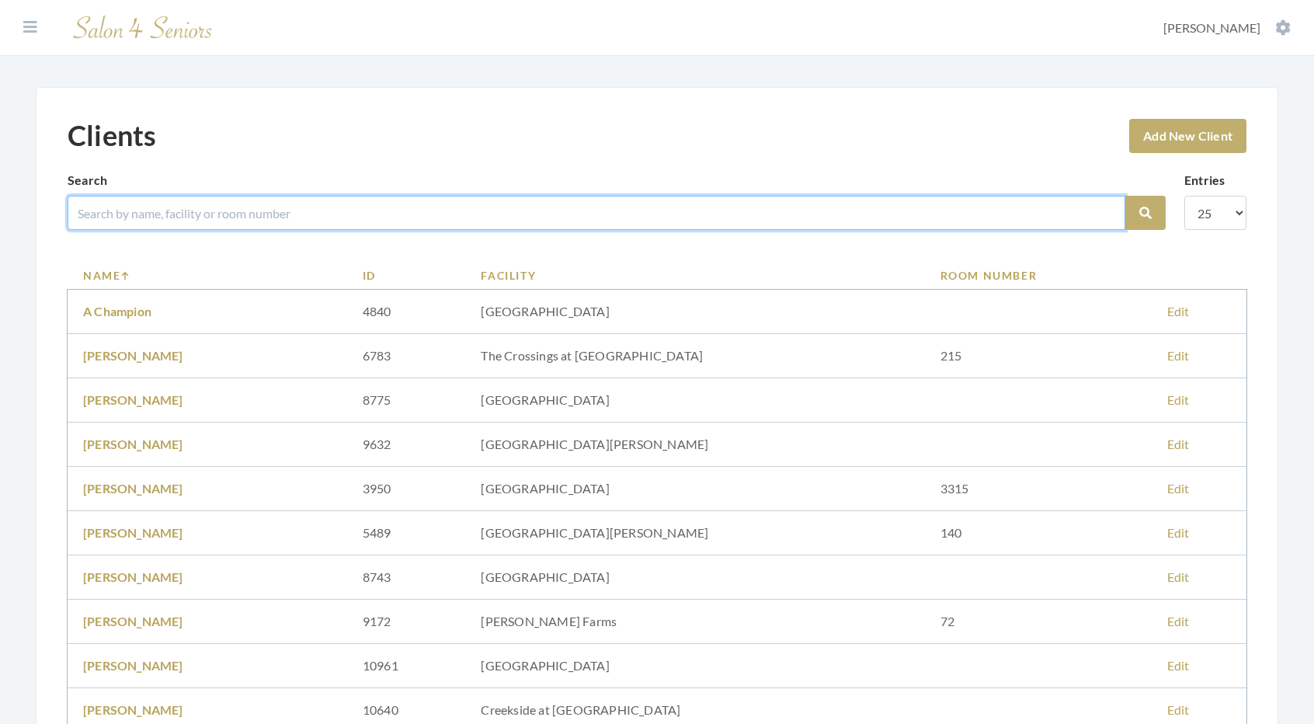
click at [103, 214] on input "search" at bounding box center [597, 213] width 1058 height 34
type input "[PERSON_NAME]"
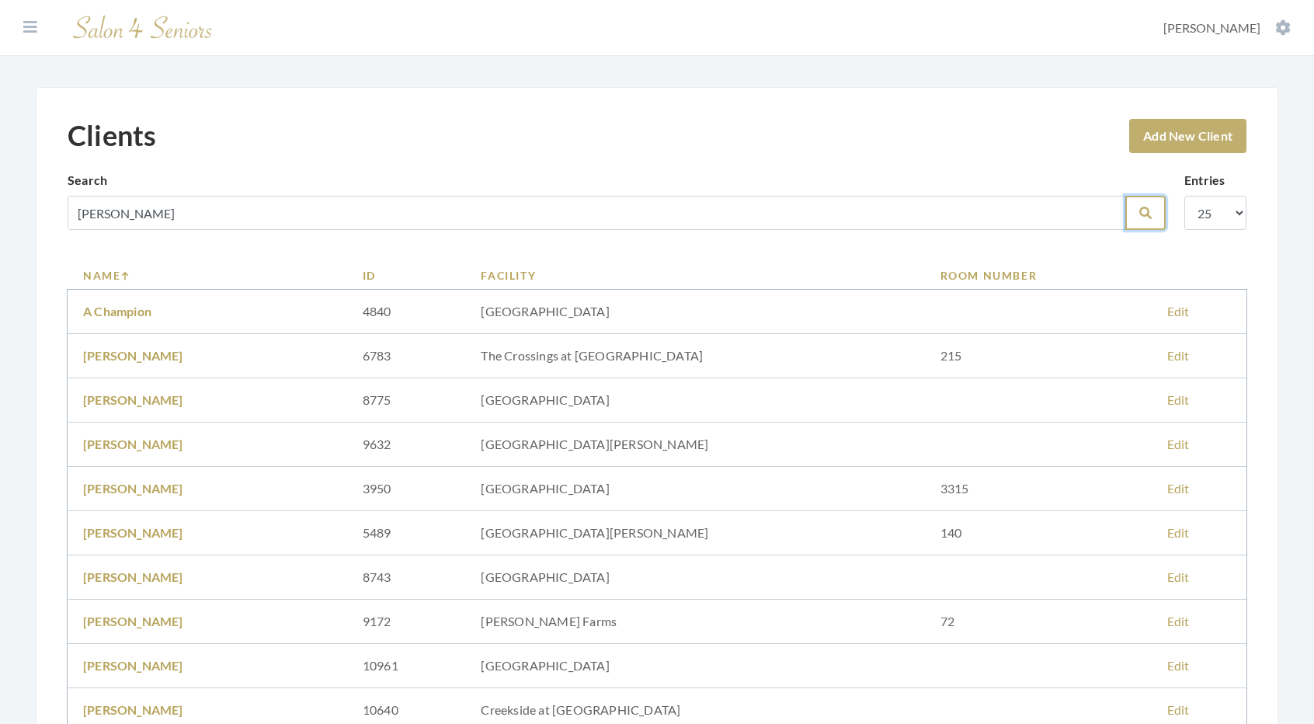
click at [1146, 215] on icon "submit" at bounding box center [1145, 213] width 12 height 12
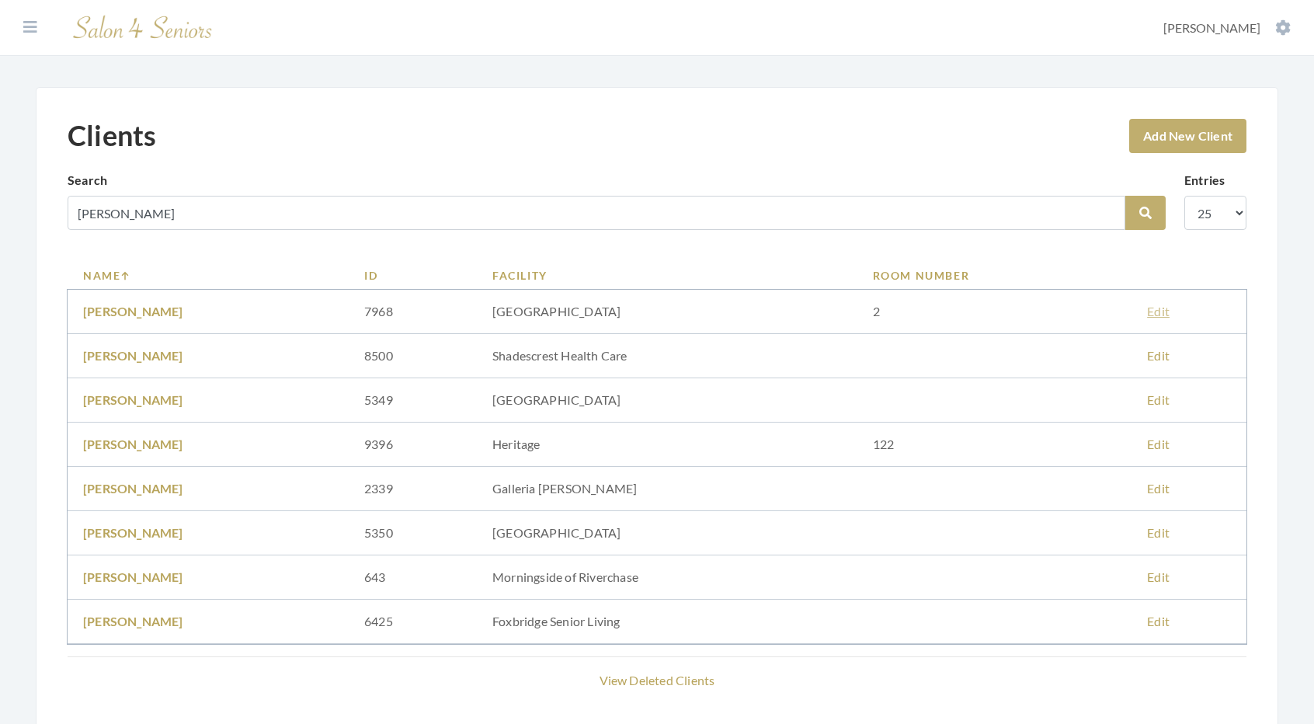
click at [1165, 307] on link "Edit" at bounding box center [1158, 311] width 23 height 15
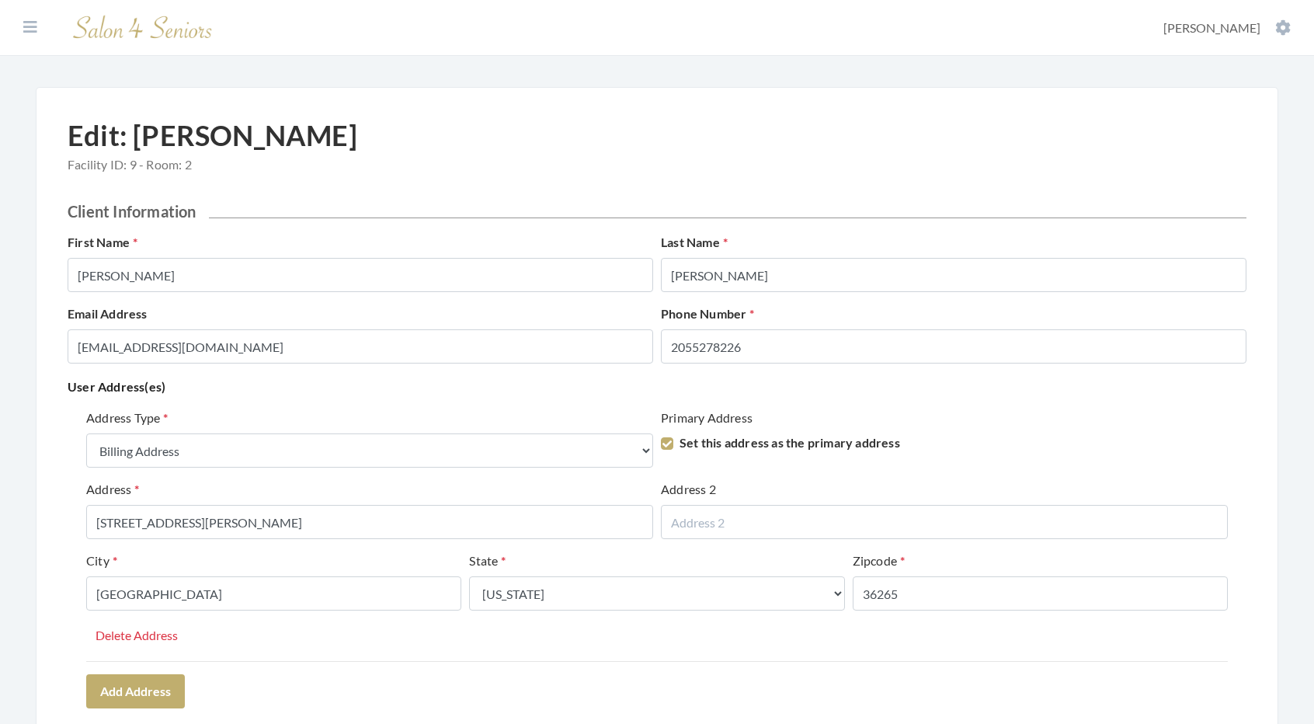
select select "billing"
select select "al"
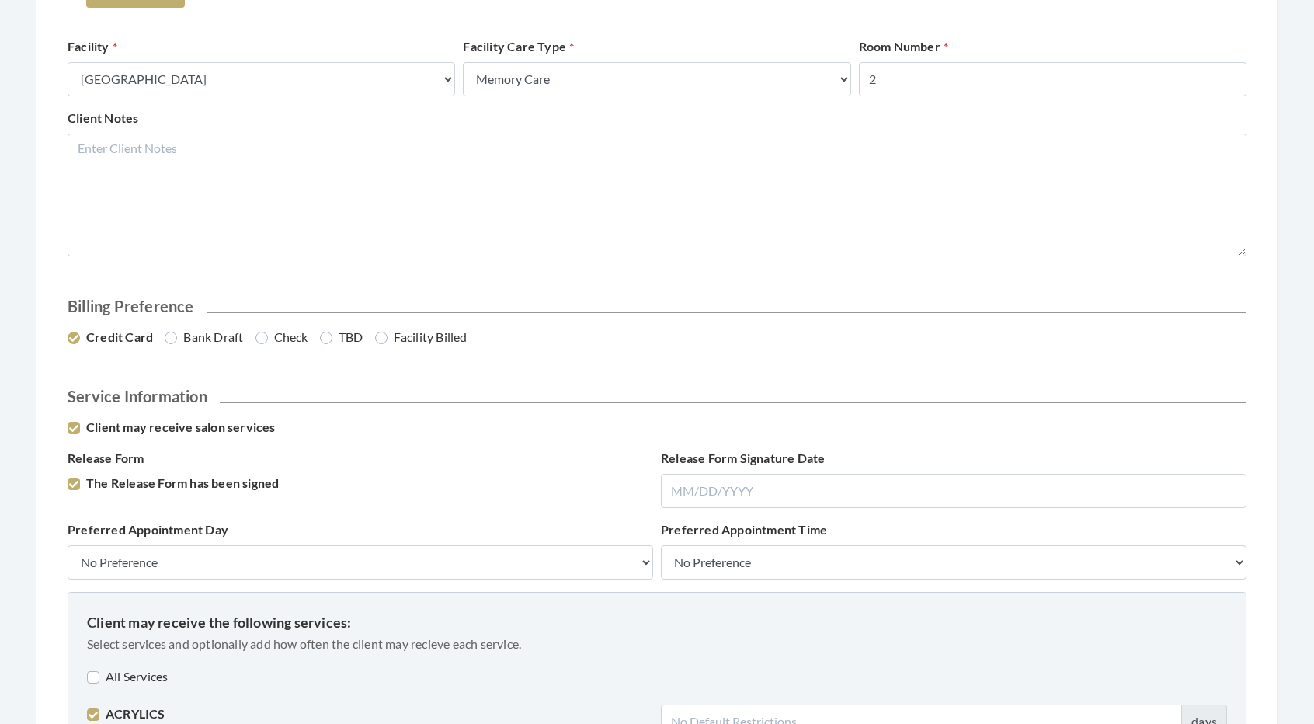
scroll to position [702, 0]
click at [263, 336] on label "Check" at bounding box center [282, 335] width 53 height 19
radio input "true"
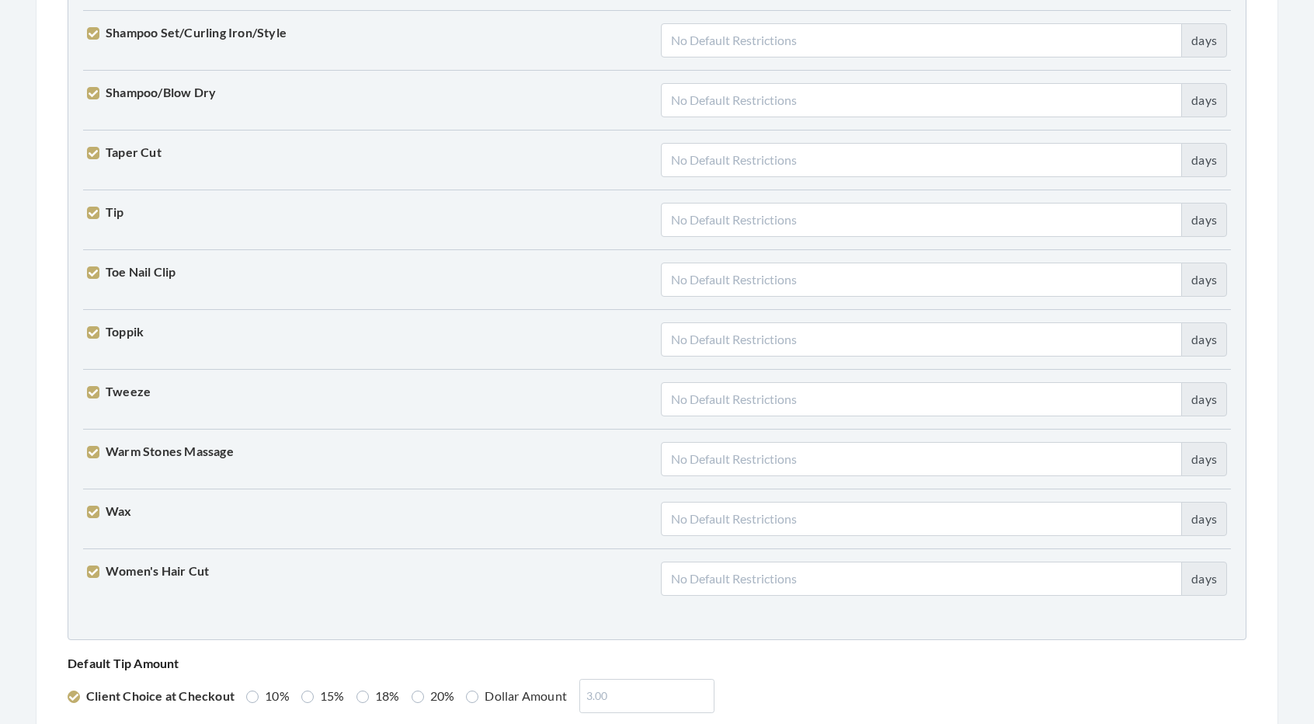
scroll to position [3821, 0]
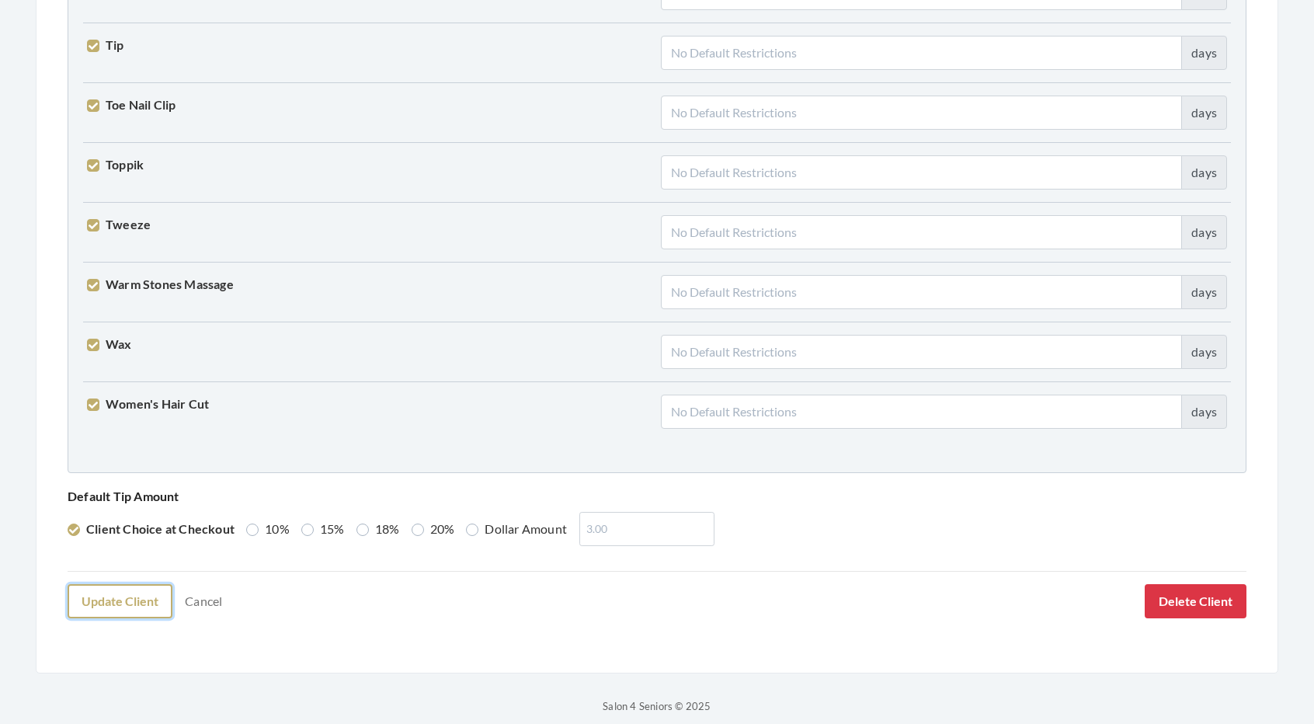
click at [152, 593] on button "Update Client" at bounding box center [120, 601] width 105 height 34
